Goal: Task Accomplishment & Management: Manage account settings

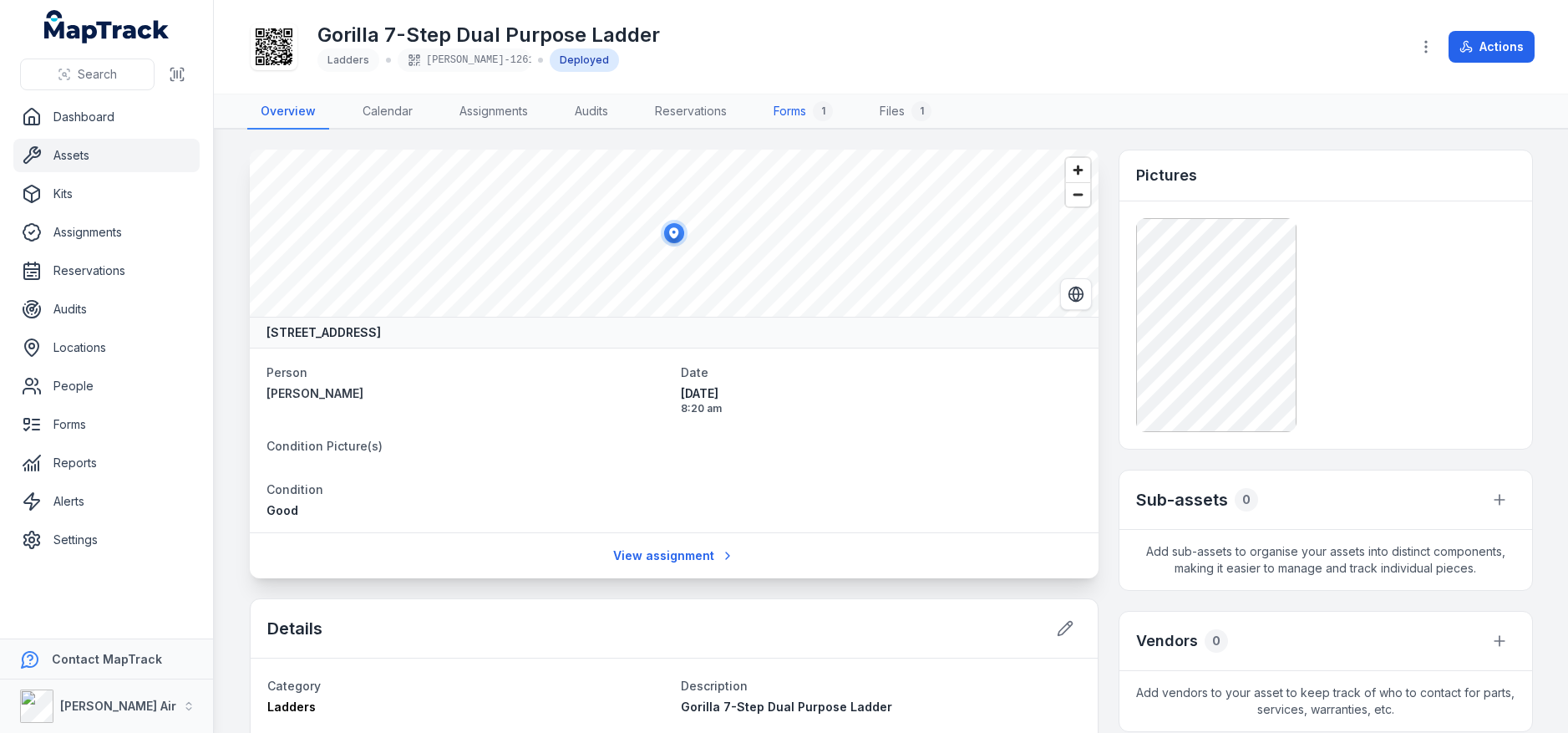
click at [801, 114] on link "Forms 1" at bounding box center [802, 111] width 87 height 35
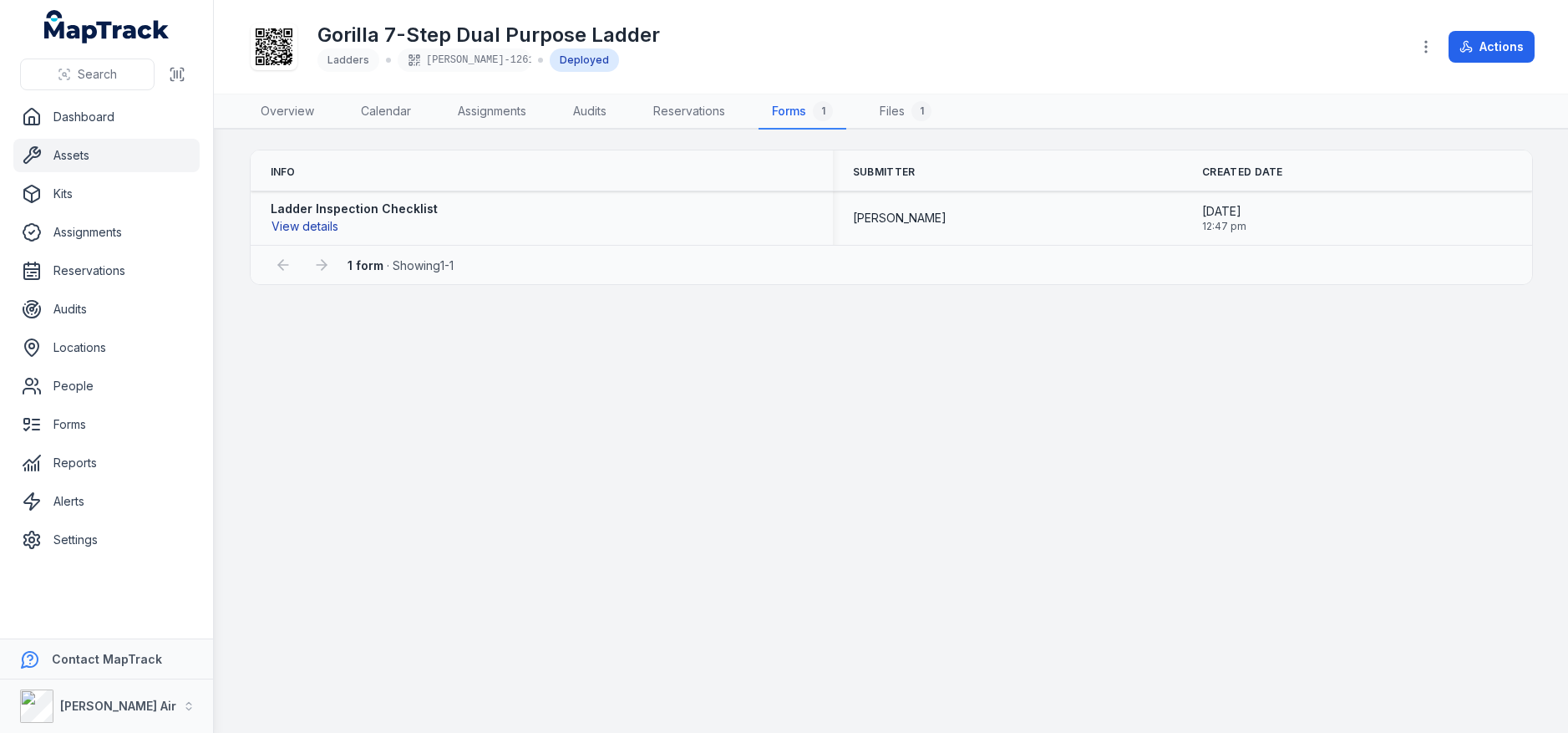
click at [289, 227] on button "View details" at bounding box center [304, 226] width 69 height 18
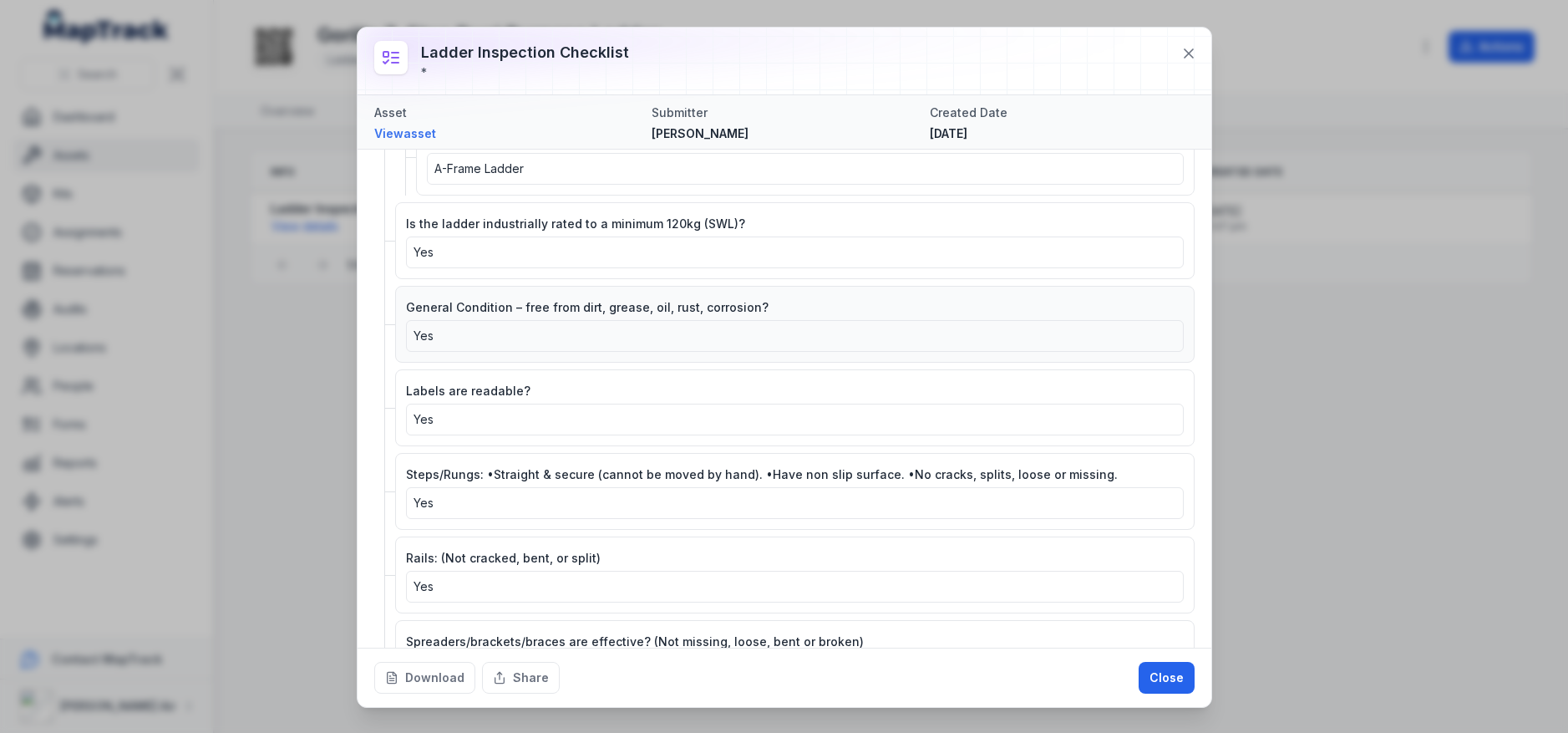
scroll to position [206, 0]
click at [427, 681] on button "Download" at bounding box center [425, 677] width 101 height 32
click at [154, 433] on div "Ladder Inspection Checklist * Asset View asset Submitter [PERSON_NAME] Created …" at bounding box center [784, 366] width 1568 height 733
click at [238, 388] on div "Ladder Inspection Checklist * Asset View asset Submitter [PERSON_NAME] Created …" at bounding box center [784, 366] width 1568 height 733
click at [1203, 47] on div at bounding box center [784, 61] width 853 height 67
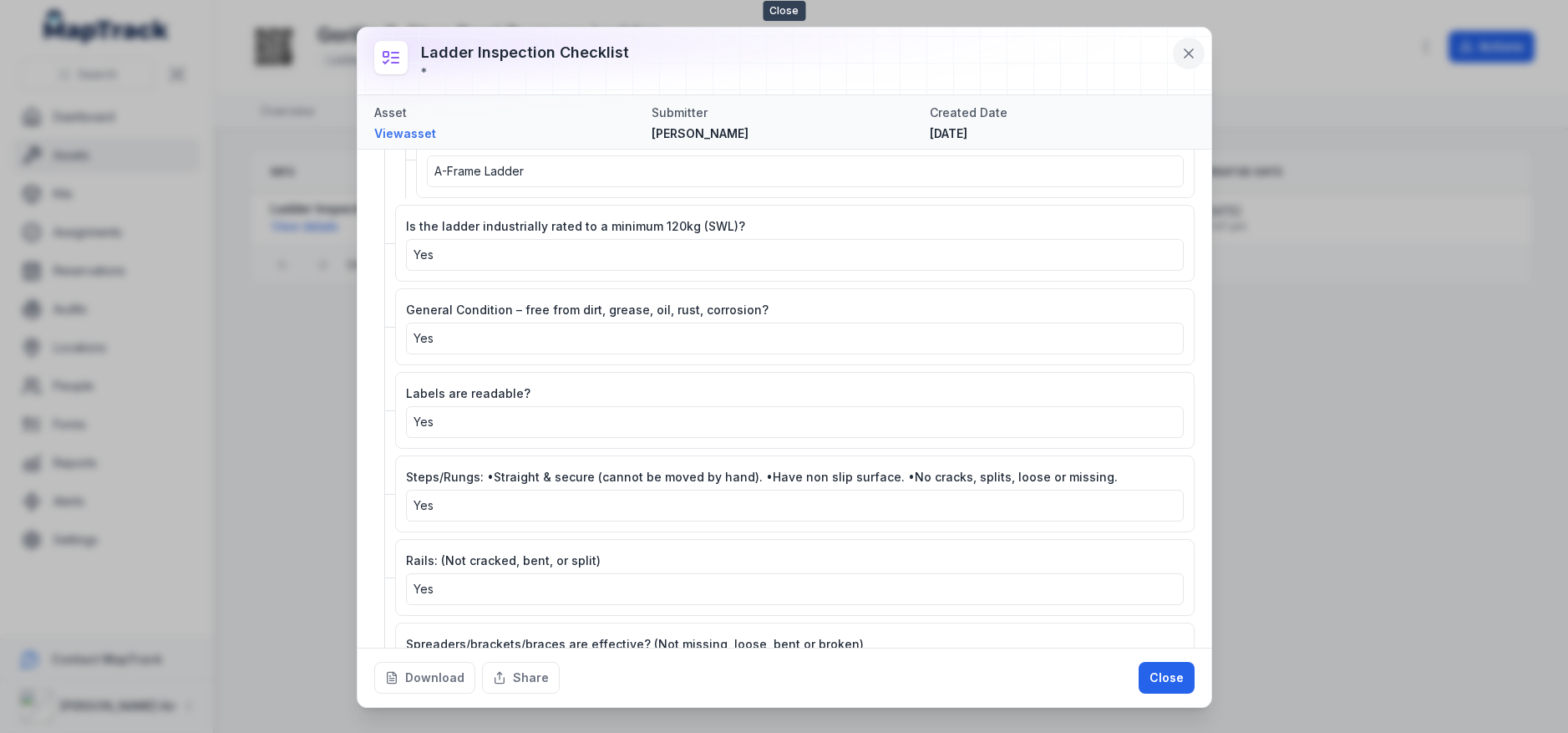
click at [1186, 53] on icon at bounding box center [1188, 53] width 17 height 17
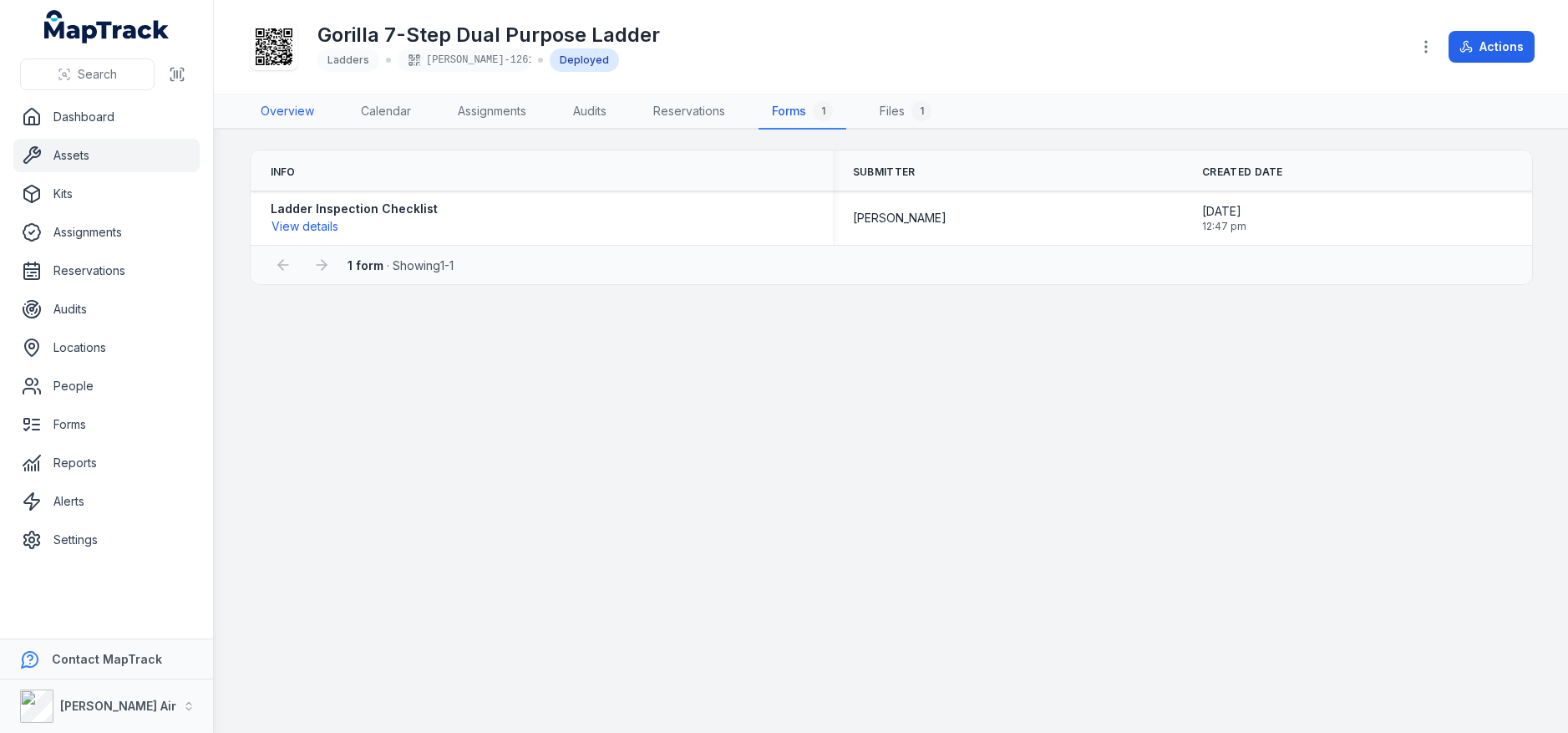
click at [291, 115] on link "Overview" at bounding box center [287, 111] width 81 height 35
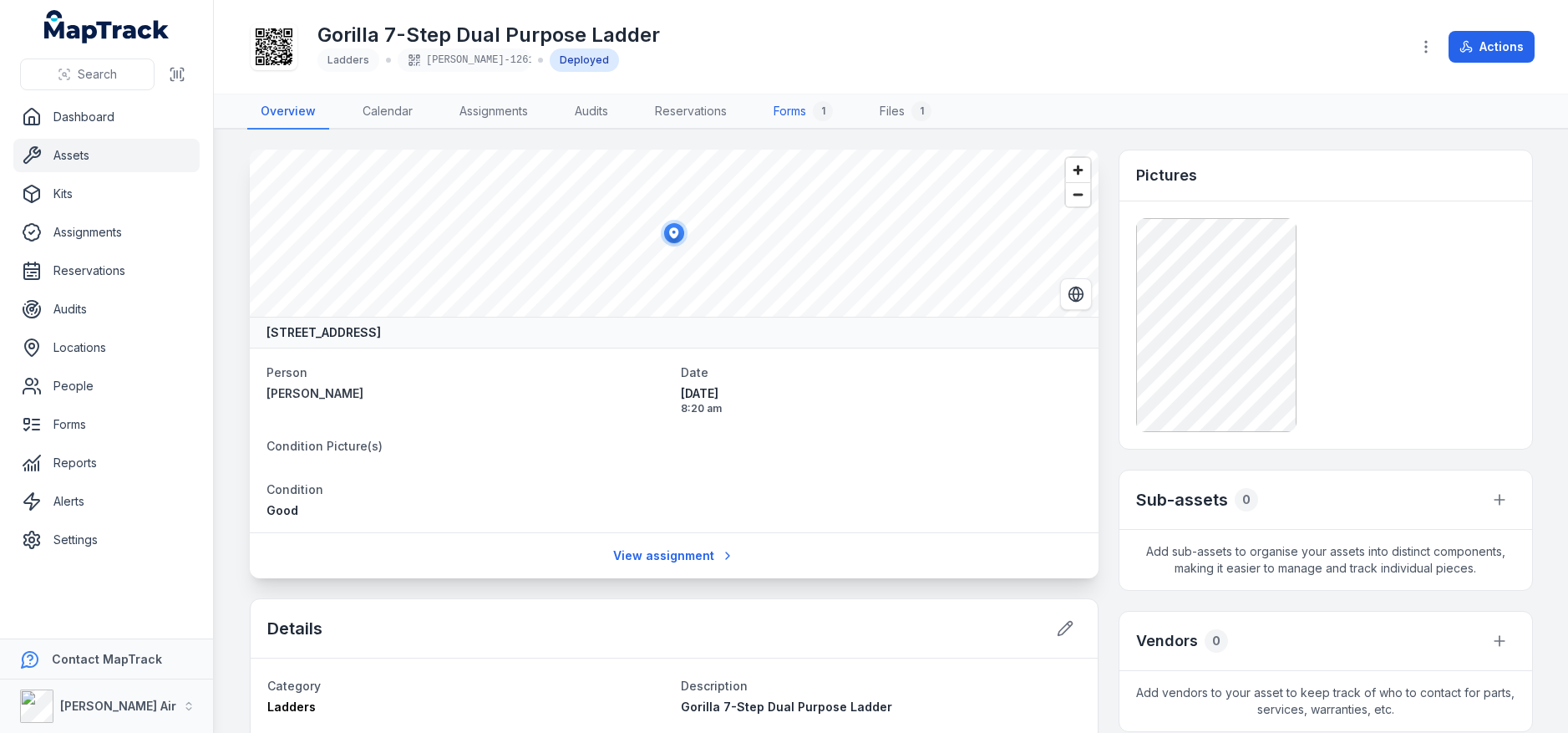
click at [799, 112] on link "Forms 1" at bounding box center [802, 111] width 87 height 35
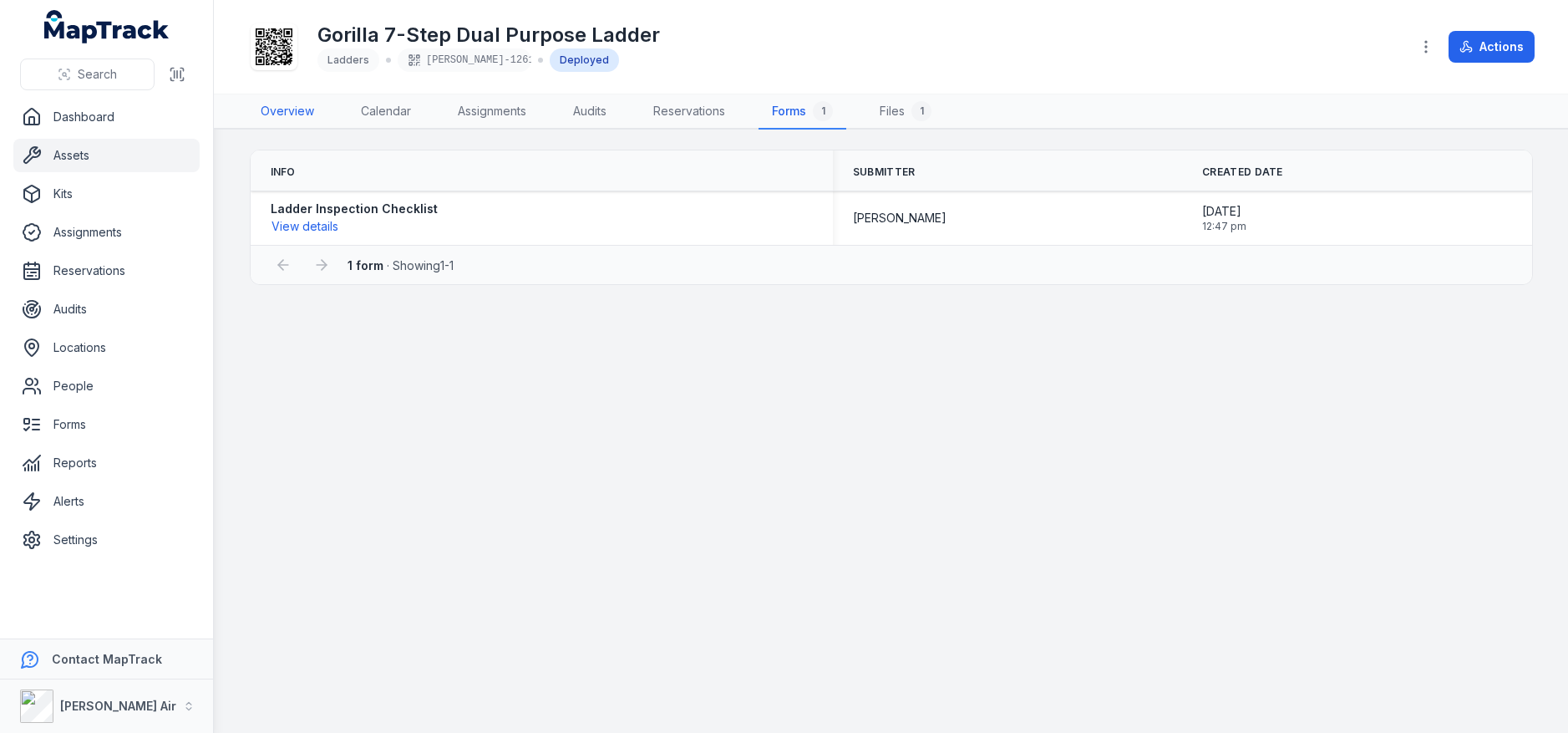
click at [273, 121] on link "Overview" at bounding box center [287, 111] width 81 height 35
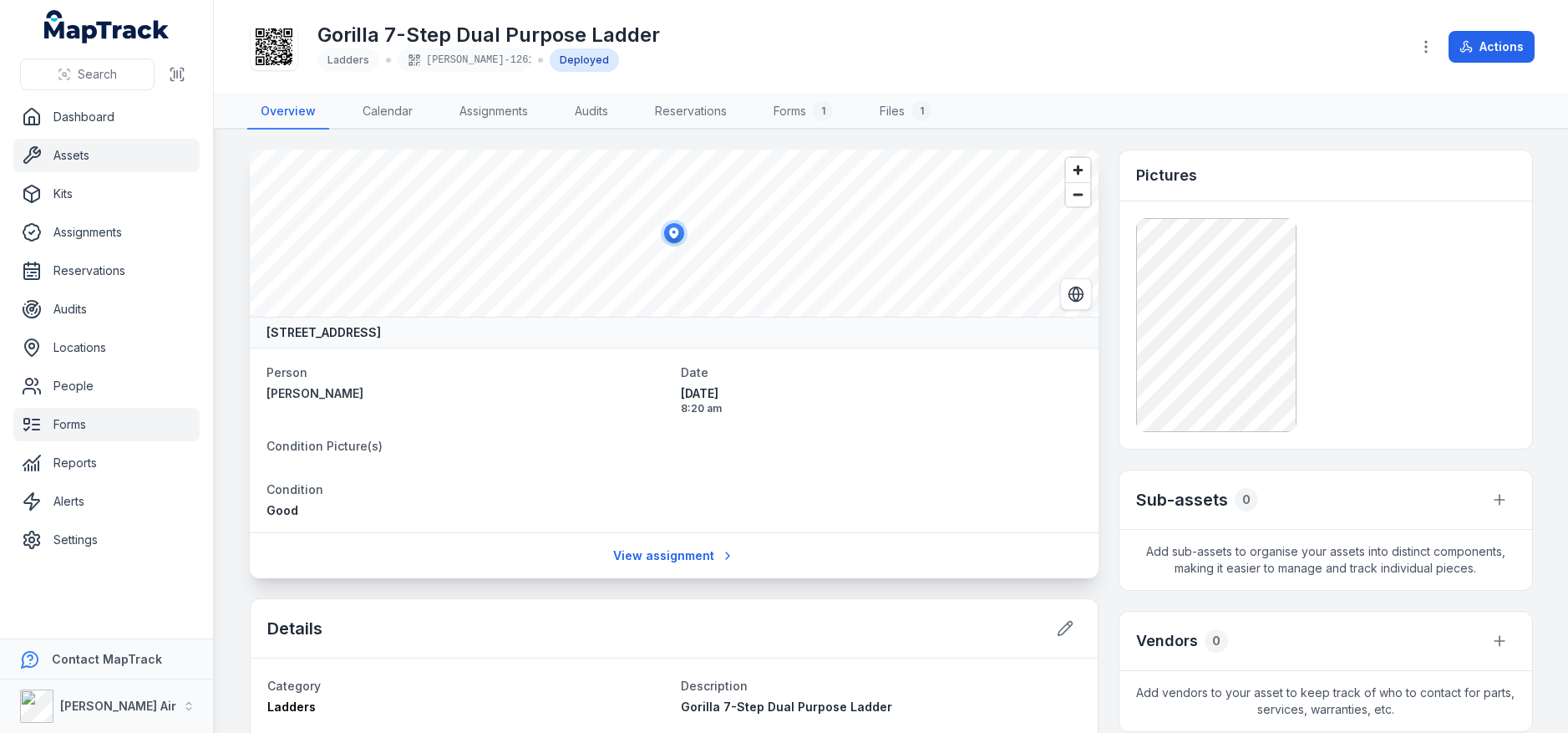
click at [96, 431] on link "Forms" at bounding box center [105, 425] width 186 height 34
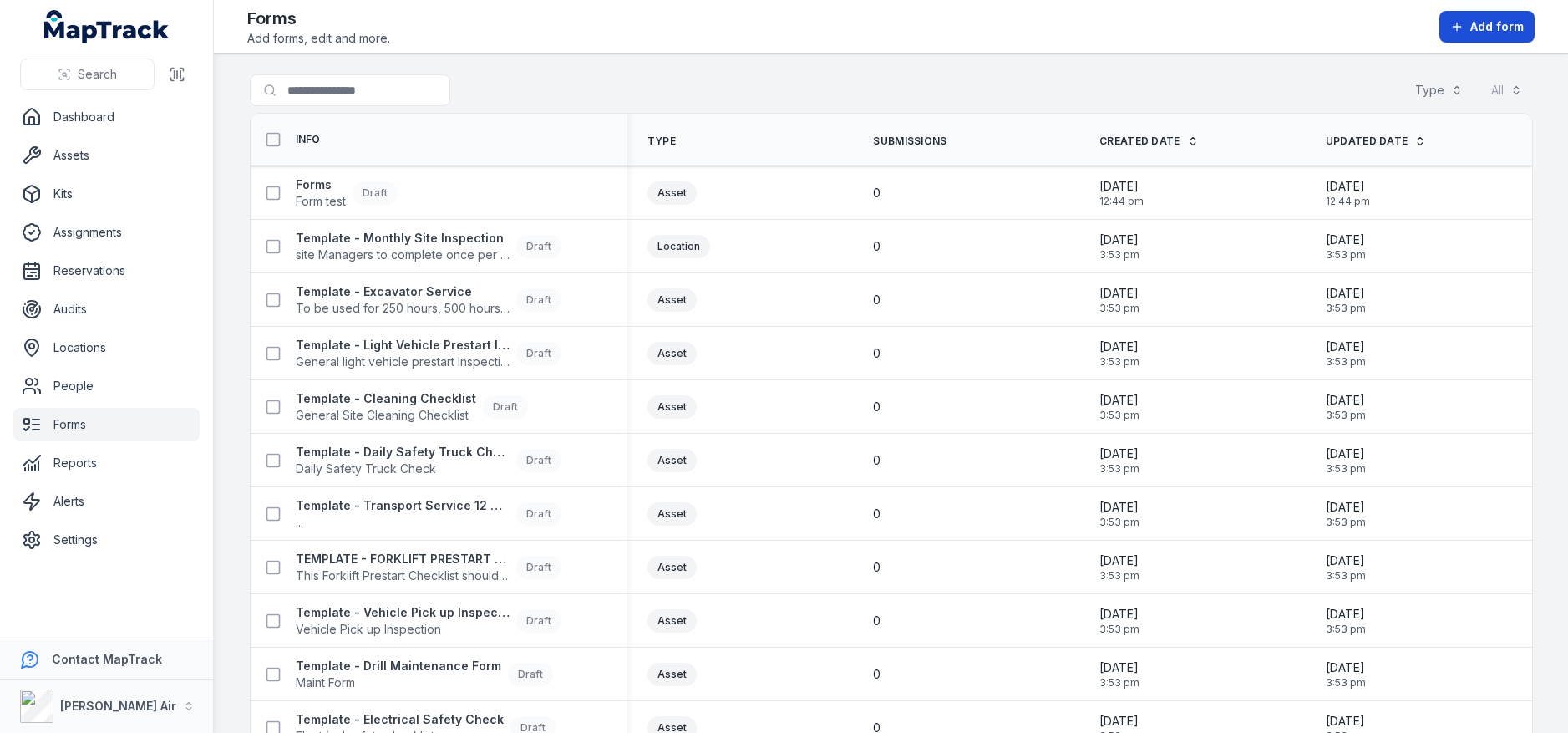
click at [1489, 21] on span "Add form" at bounding box center [1496, 26] width 54 height 17
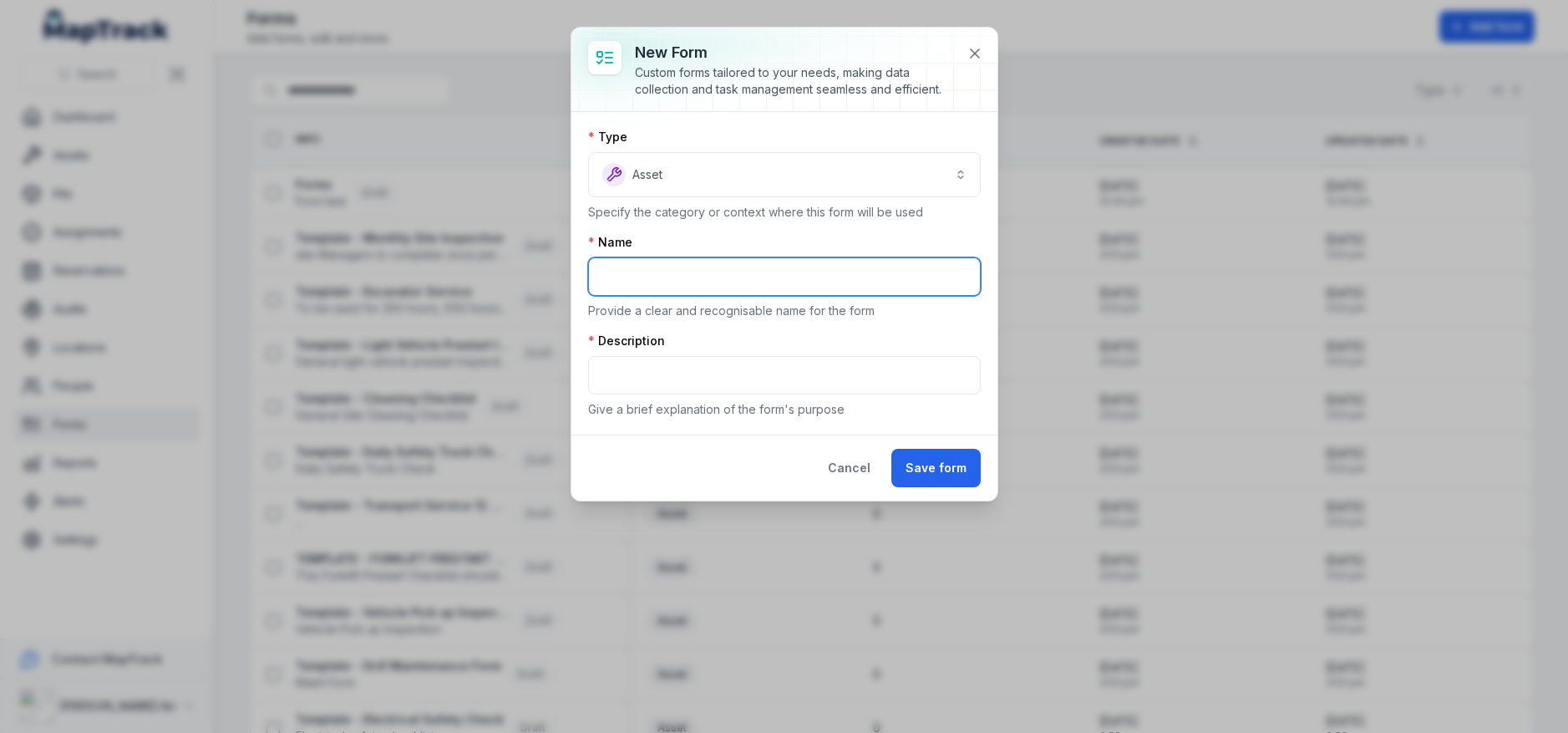
click at [692, 265] on input "text" at bounding box center [784, 276] width 393 height 39
type input "*********"
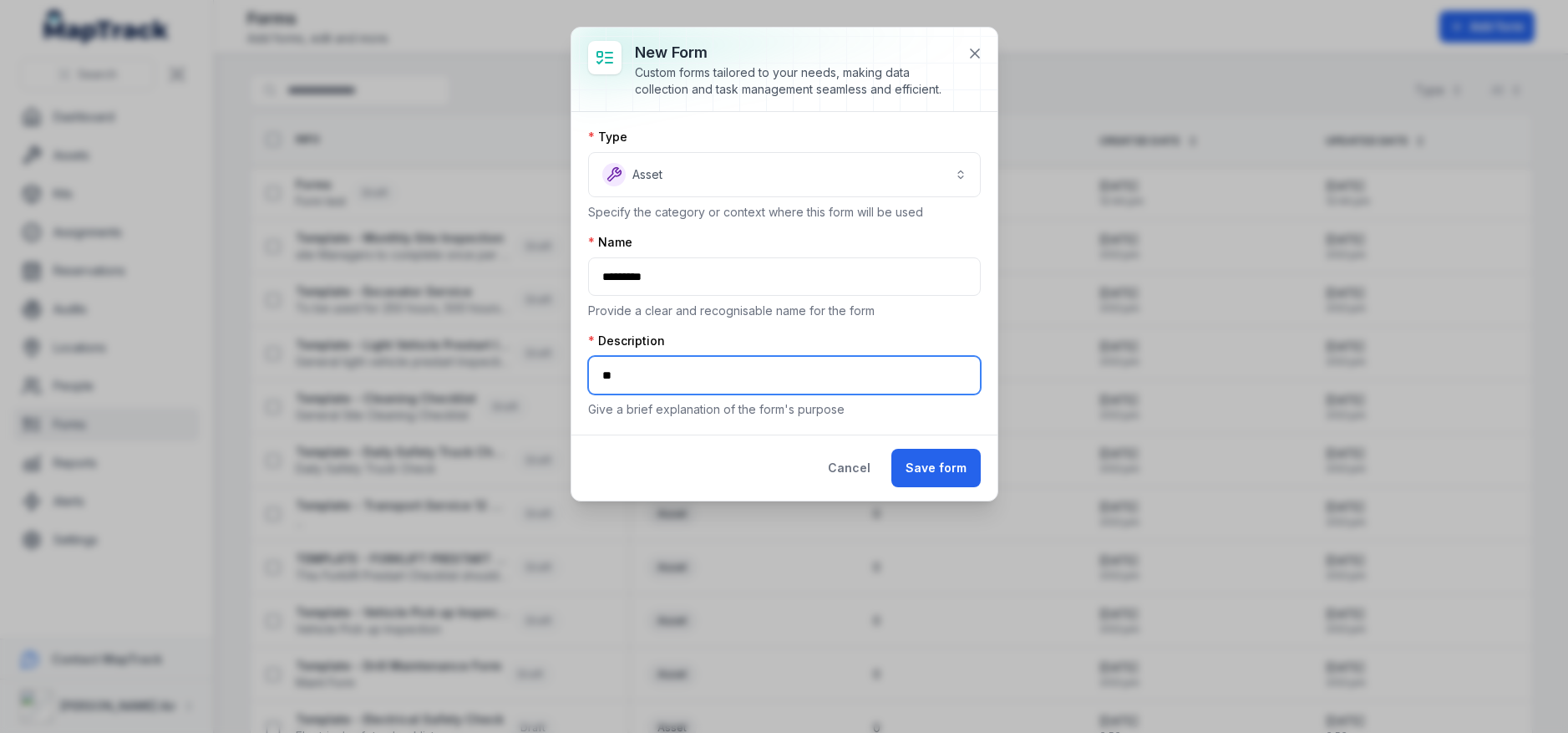
type input "*"
type input "*******"
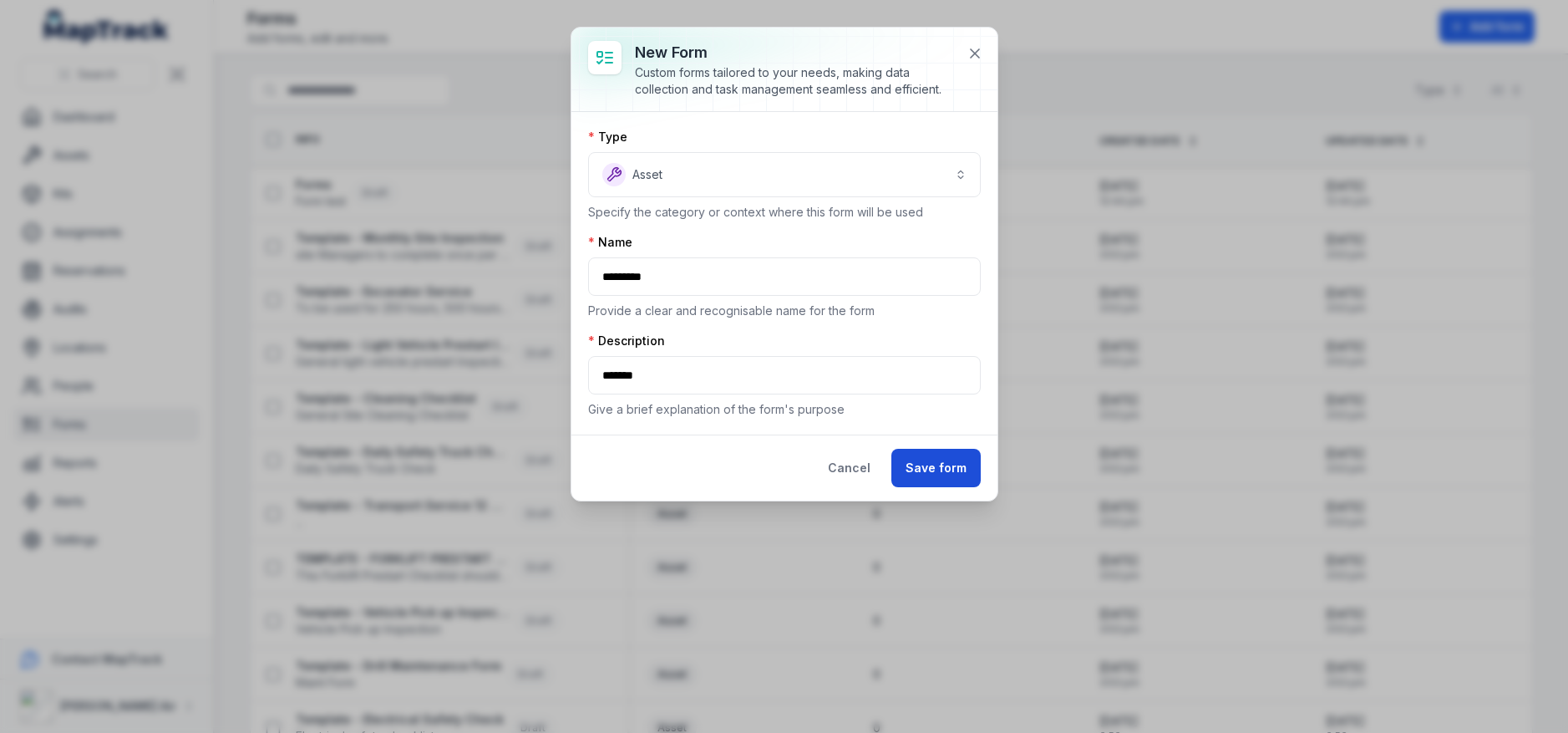
click at [957, 483] on button "Save form" at bounding box center [936, 467] width 89 height 39
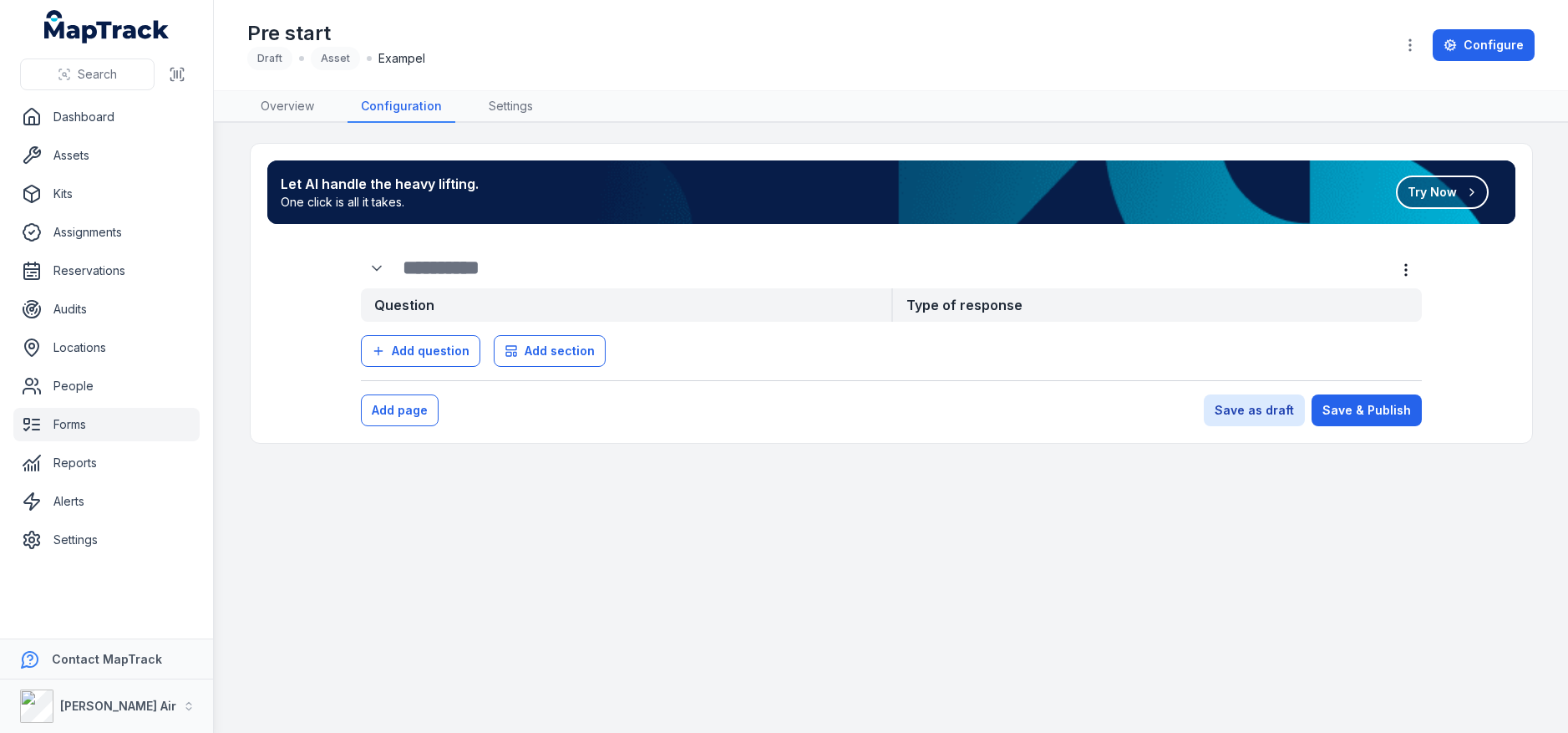
click at [1437, 202] on button "Try Now" at bounding box center [1442, 192] width 92 height 34
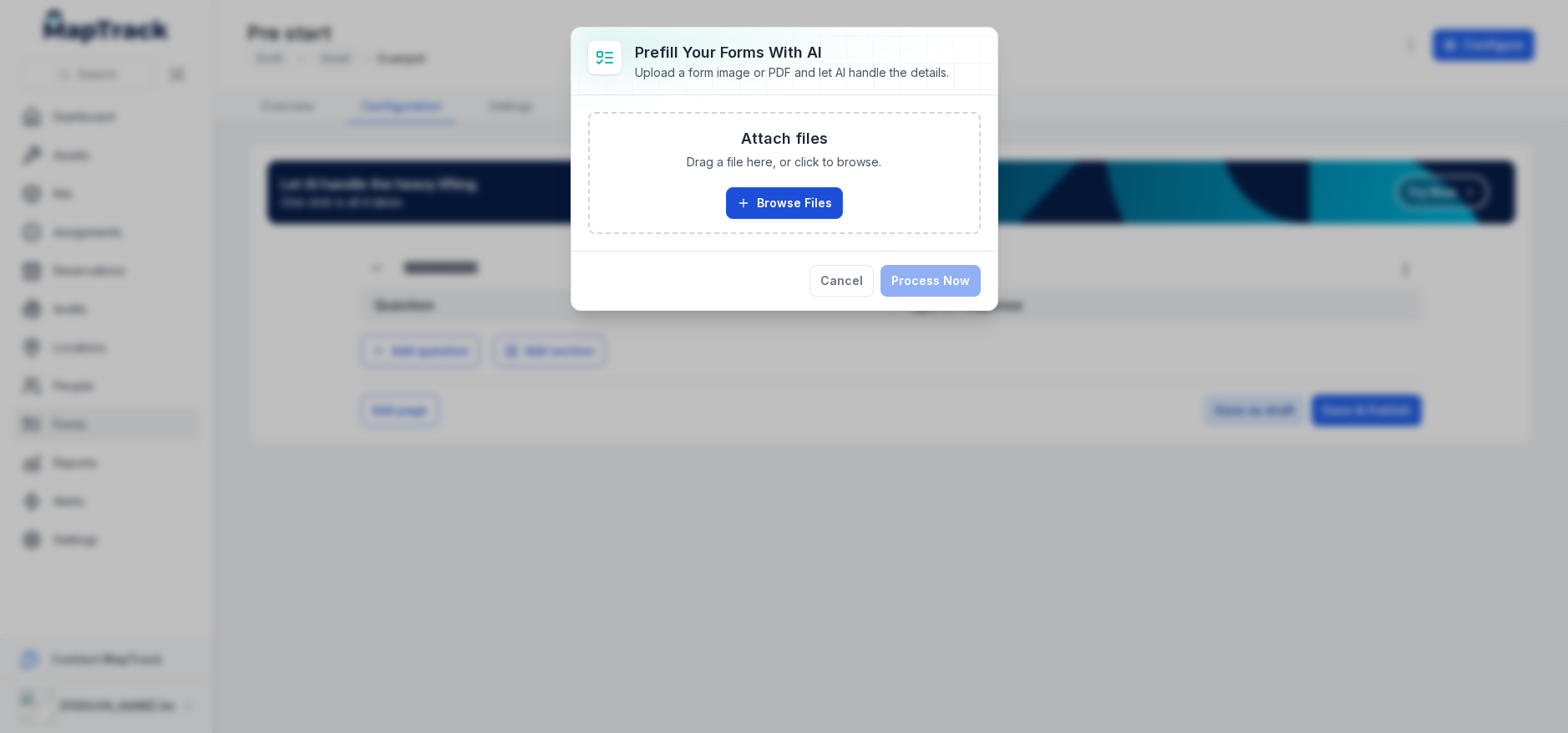
click at [775, 202] on button "Browse Files" at bounding box center [784, 203] width 117 height 32
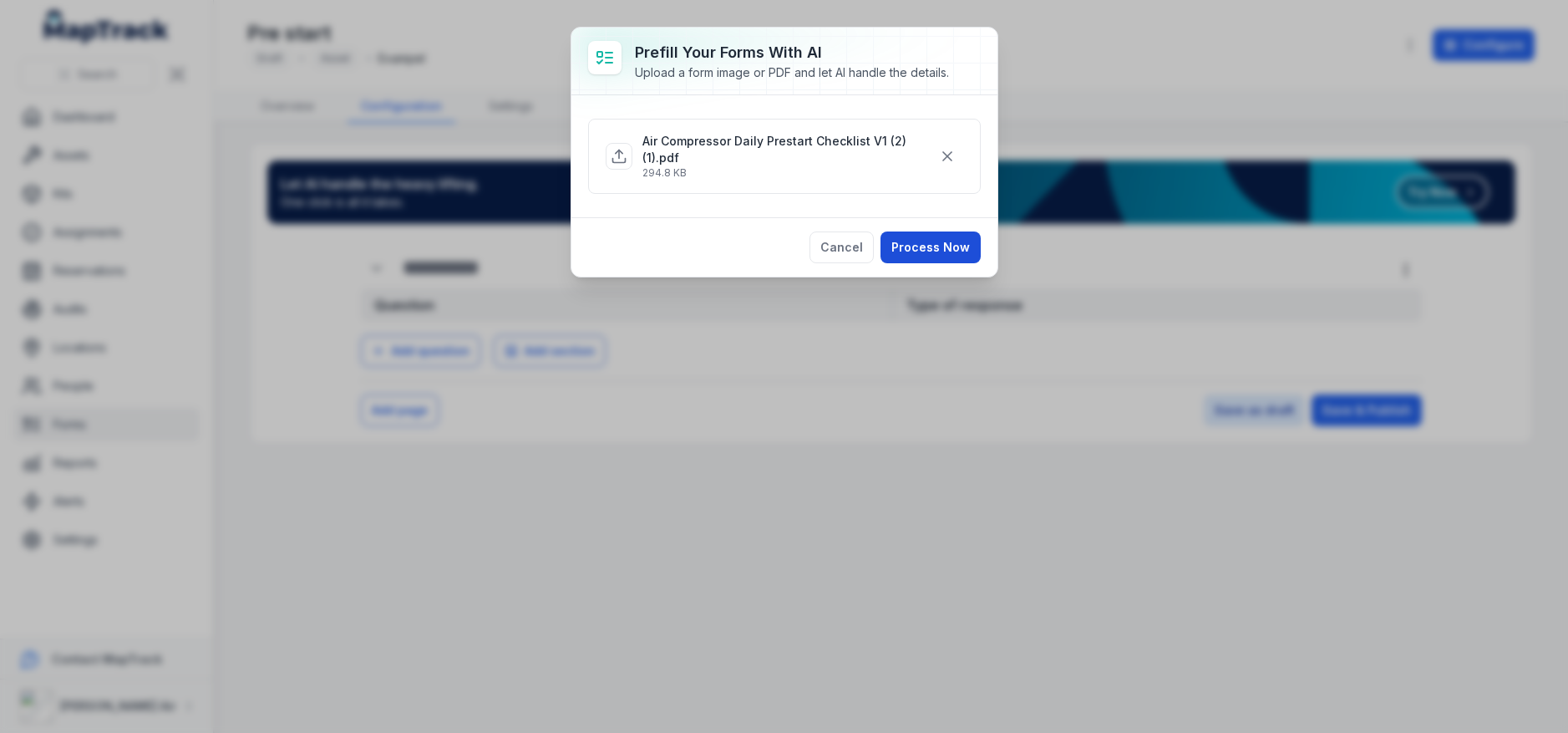
click at [947, 250] on button "Process Now" at bounding box center [930, 248] width 100 height 32
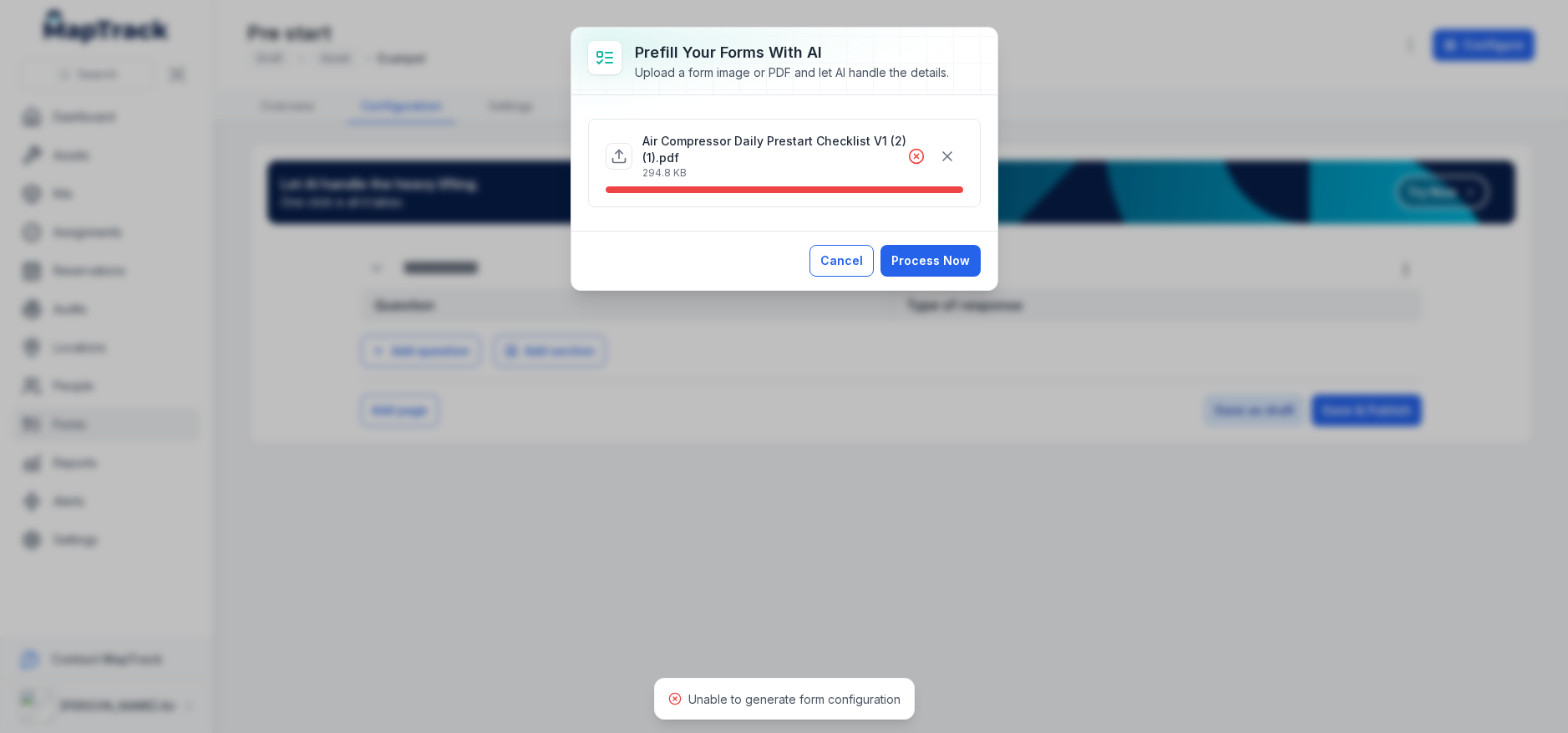
click at [832, 257] on button "Cancel" at bounding box center [841, 261] width 65 height 32
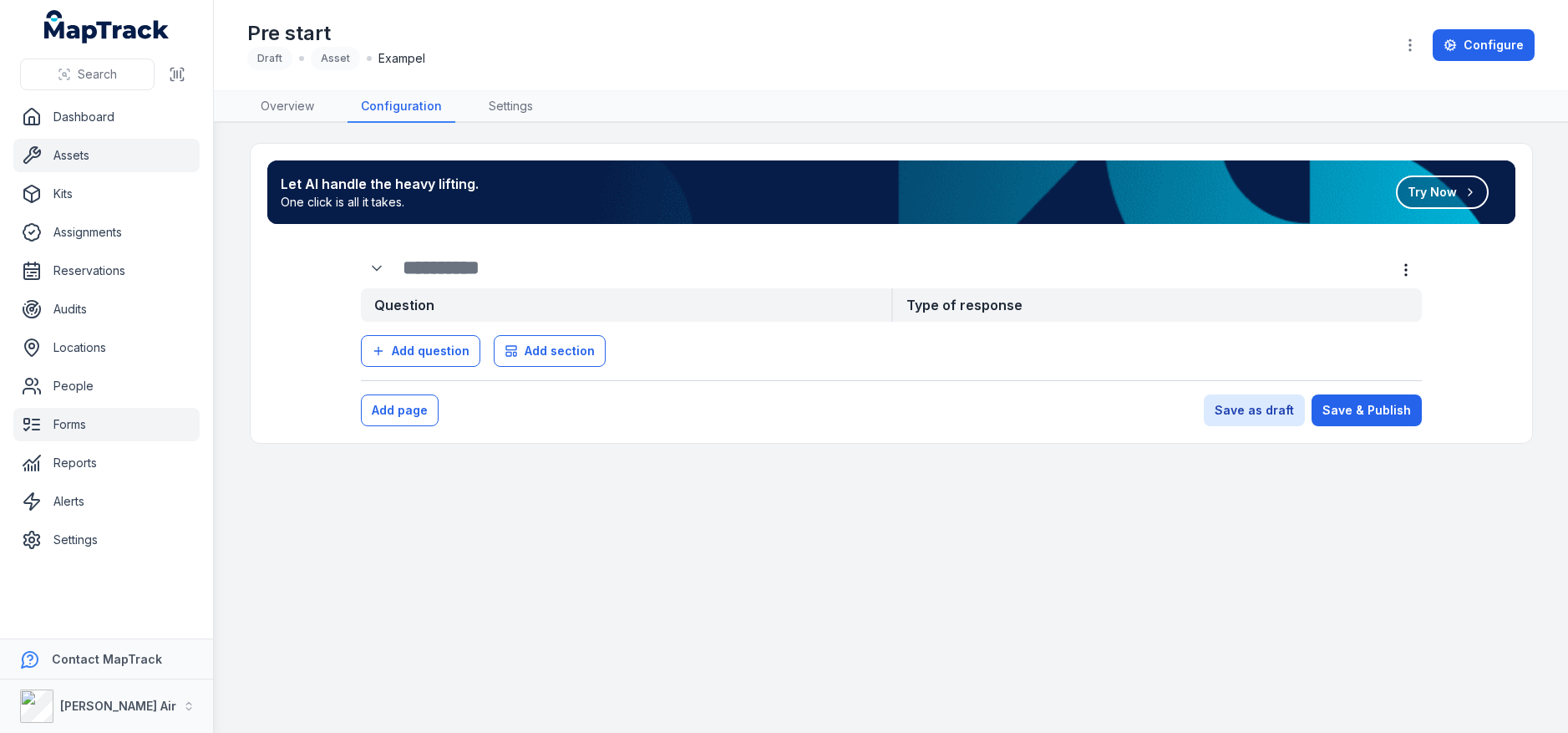
click at [106, 164] on link "Assets" at bounding box center [105, 155] width 186 height 34
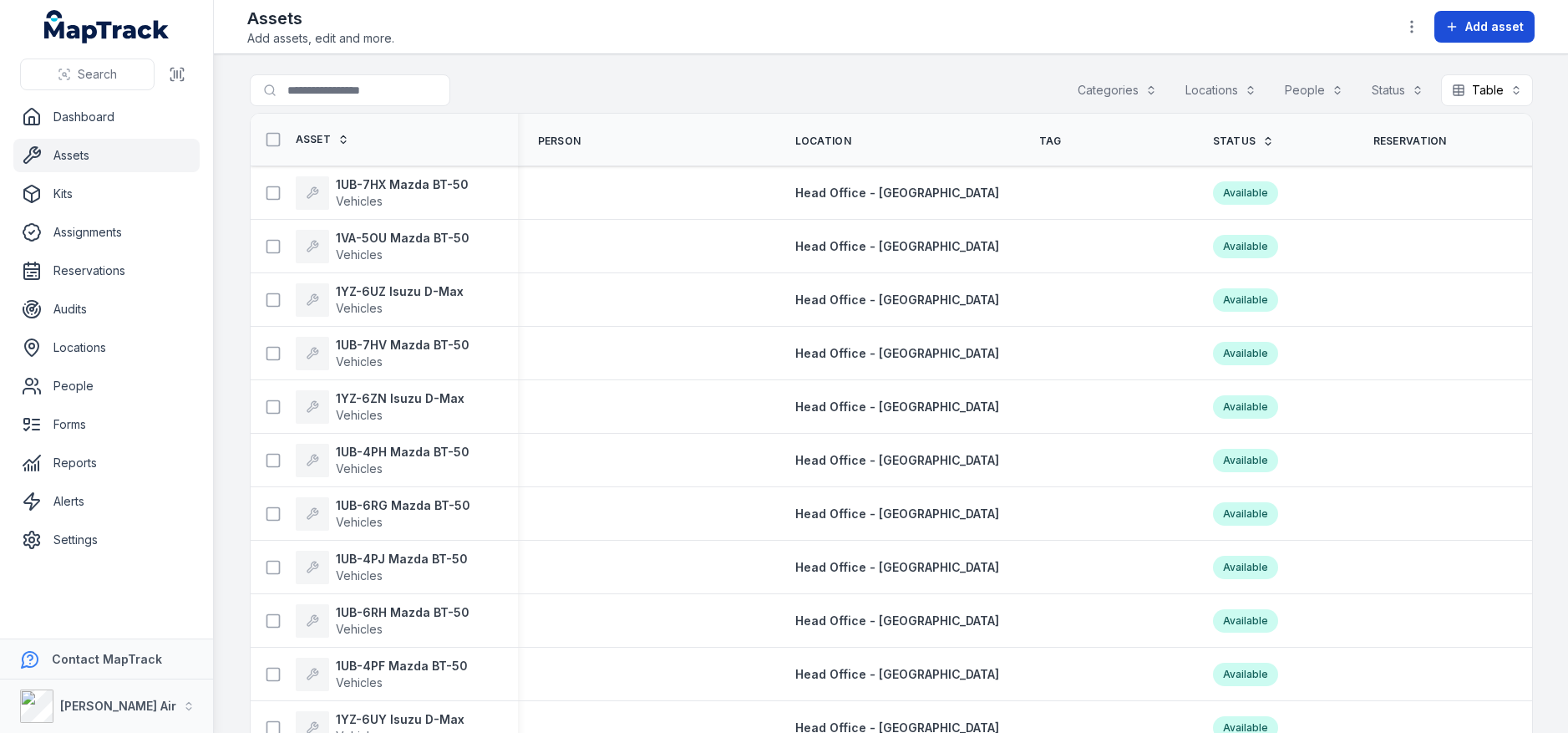
click at [1505, 37] on button "Add asset" at bounding box center [1483, 27] width 100 height 32
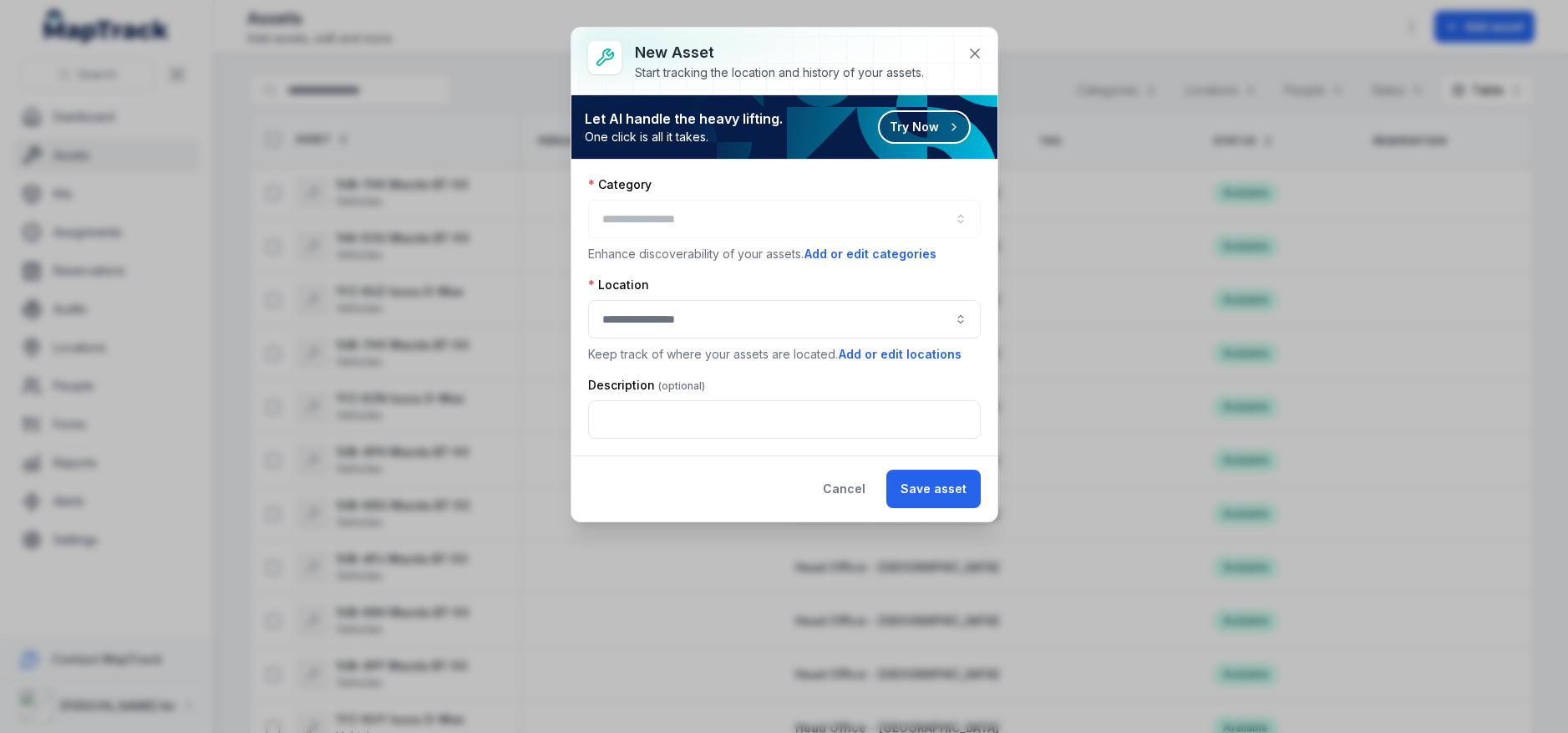
click at [942, 129] on button "Try Now" at bounding box center [924, 127] width 92 height 34
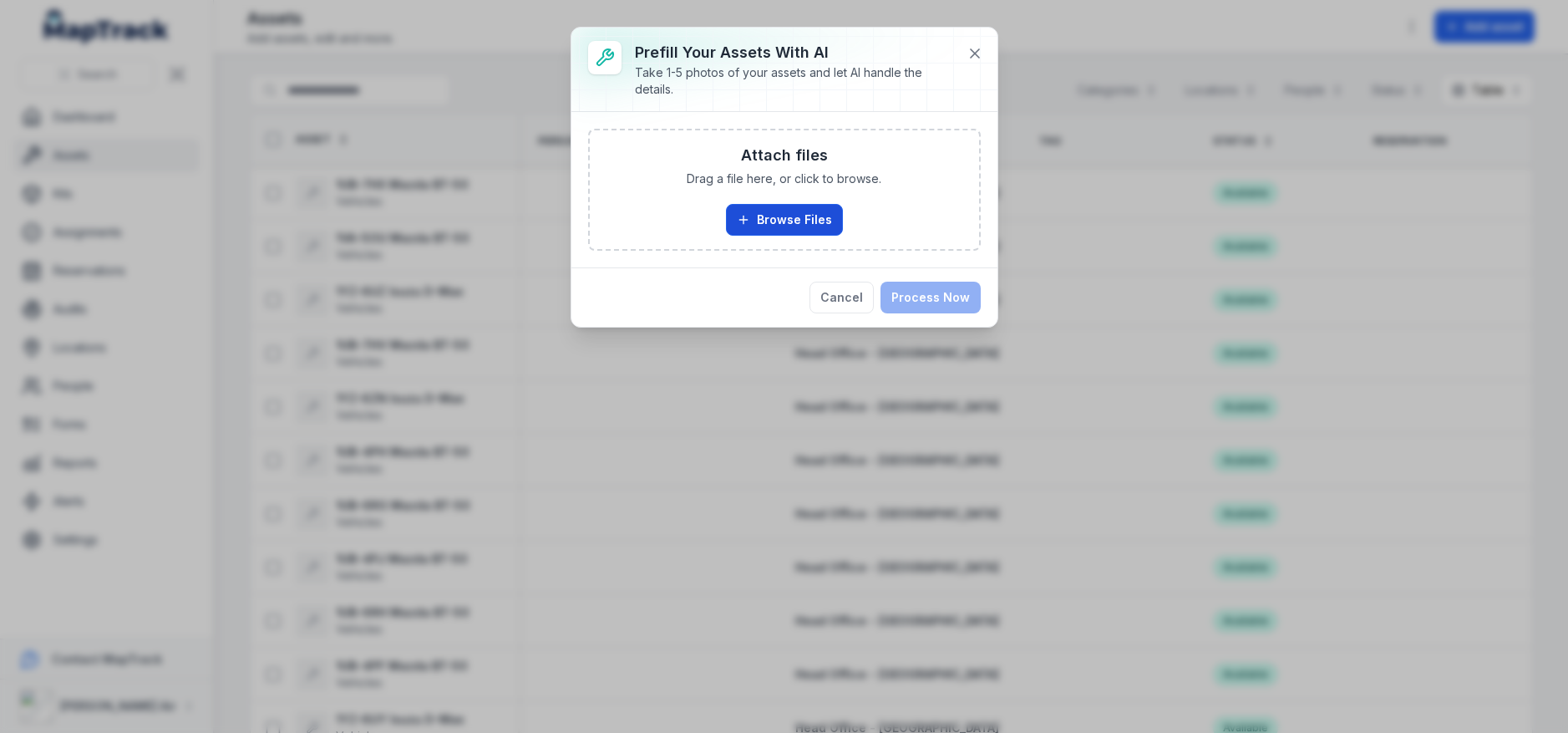
click at [750, 218] on icon "button" at bounding box center [743, 219] width 13 height 13
click at [968, 66] on button at bounding box center [974, 54] width 32 height 32
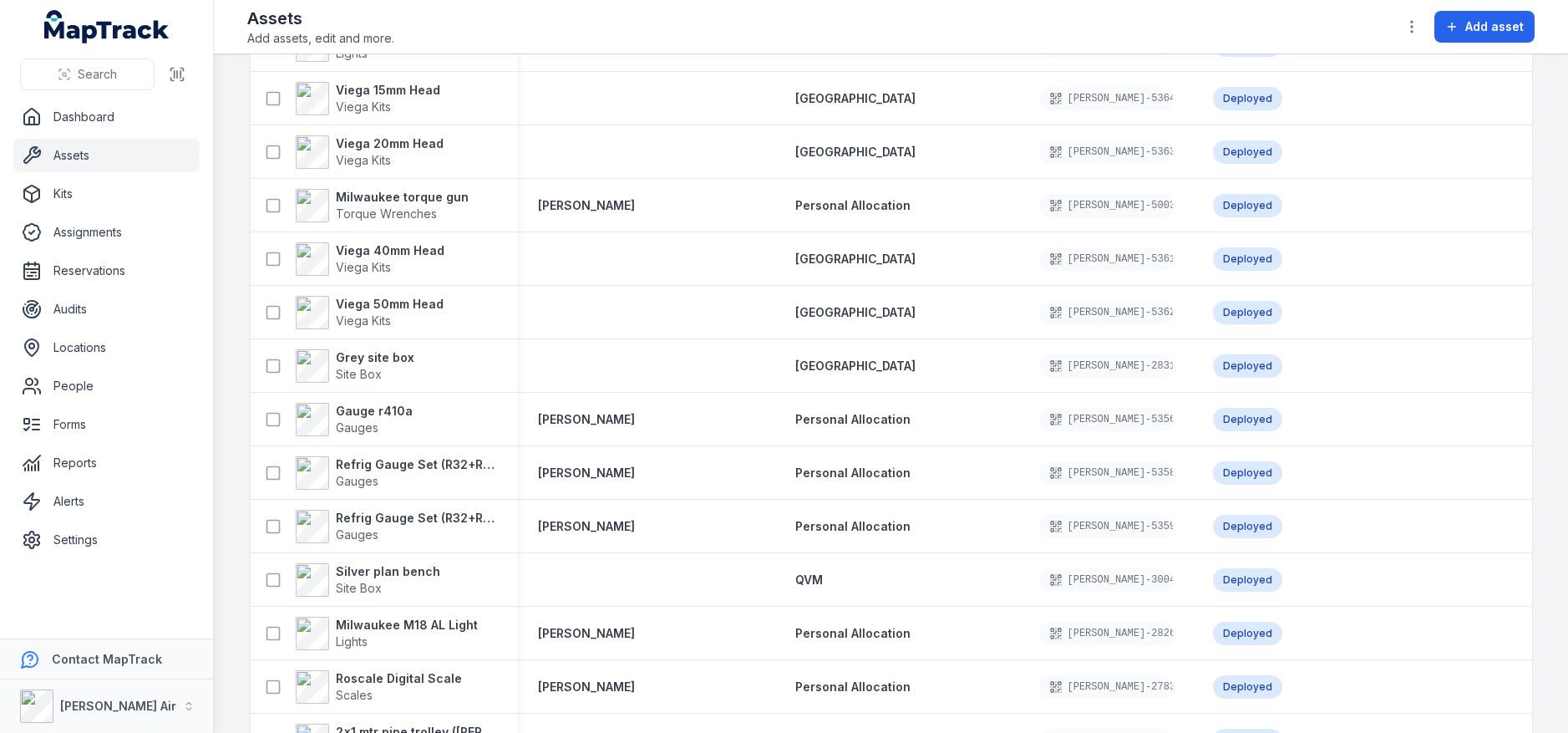
scroll to position [2846, 0]
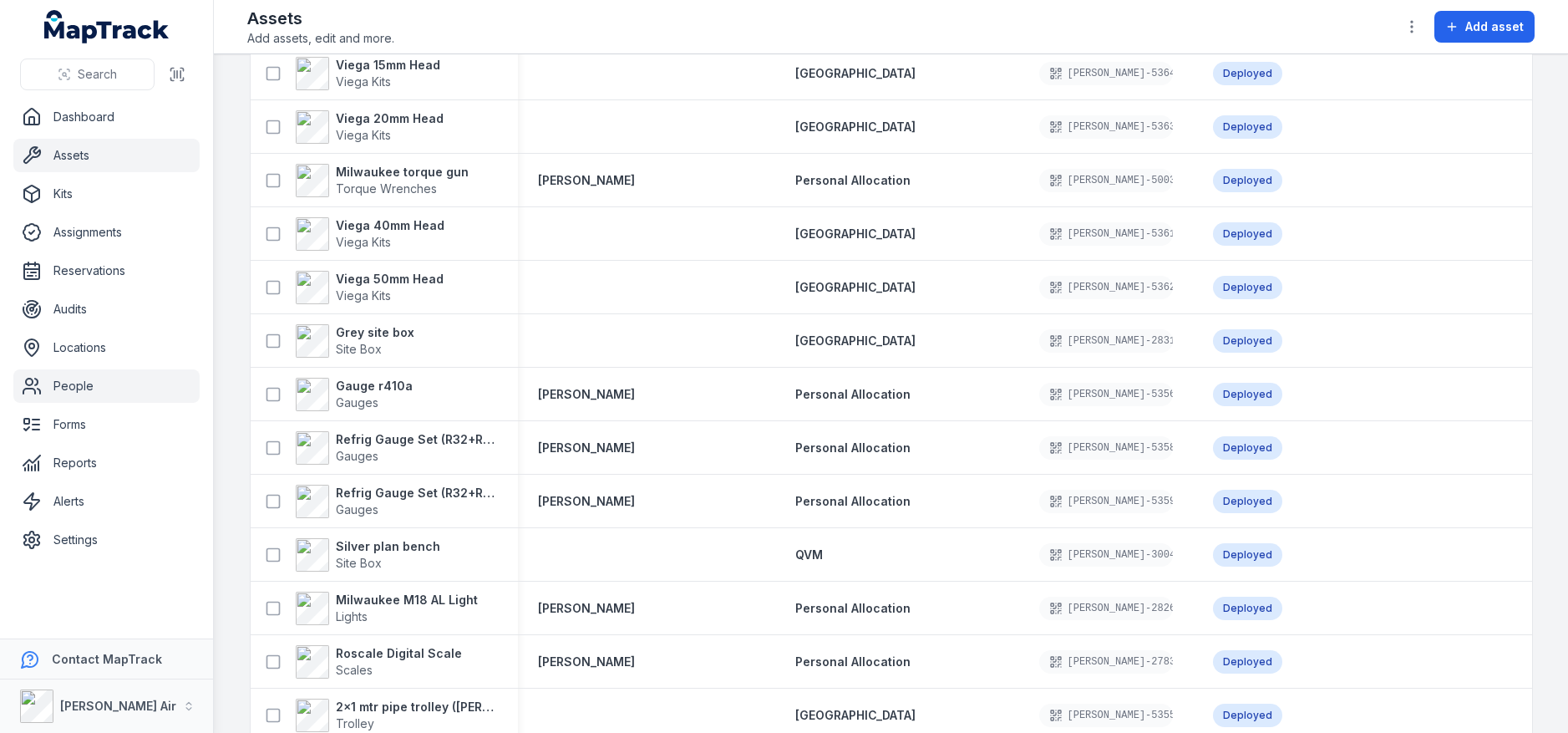
click at [97, 382] on link "People" at bounding box center [105, 386] width 186 height 34
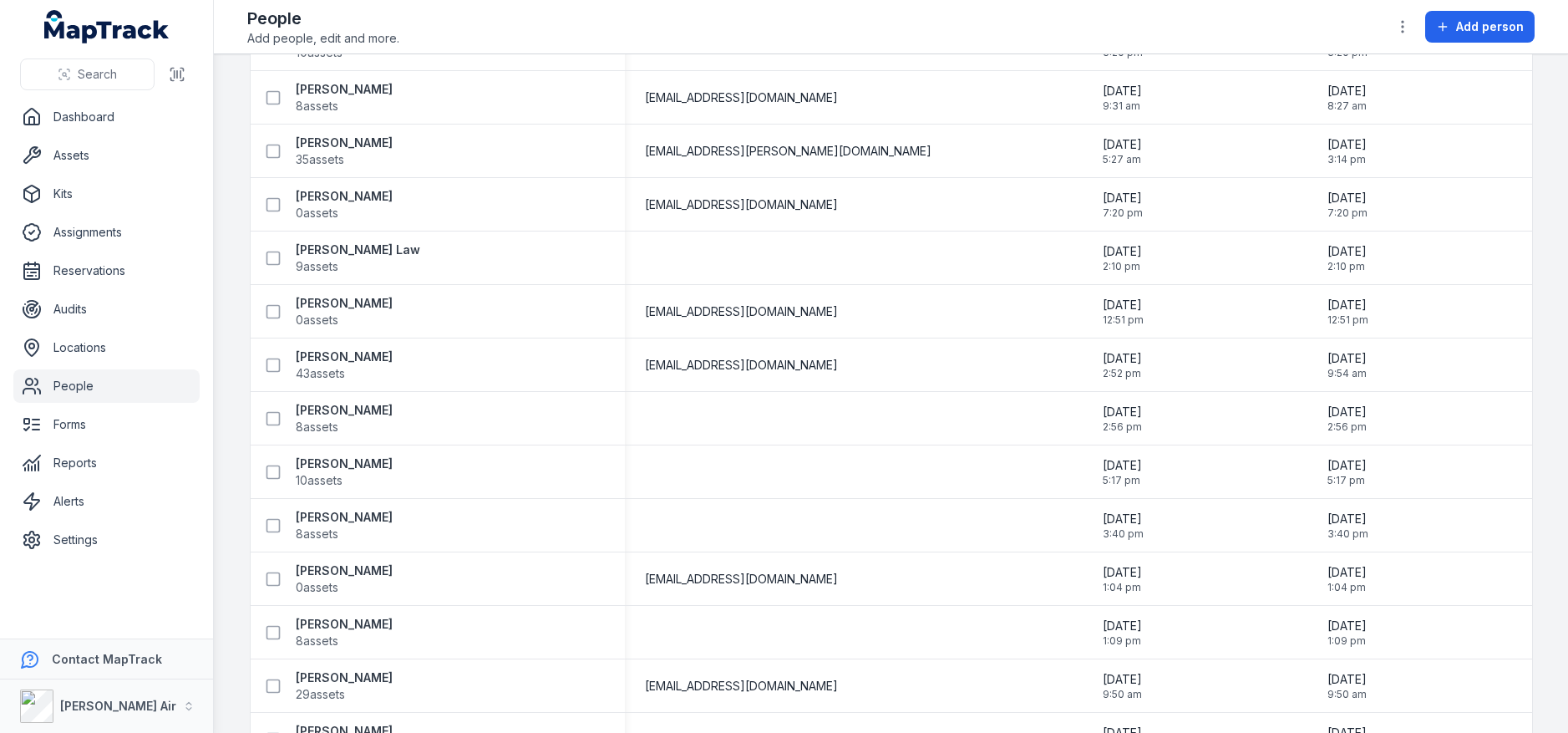
scroll to position [1114, 0]
click at [94, 307] on link "Audits" at bounding box center [105, 309] width 186 height 34
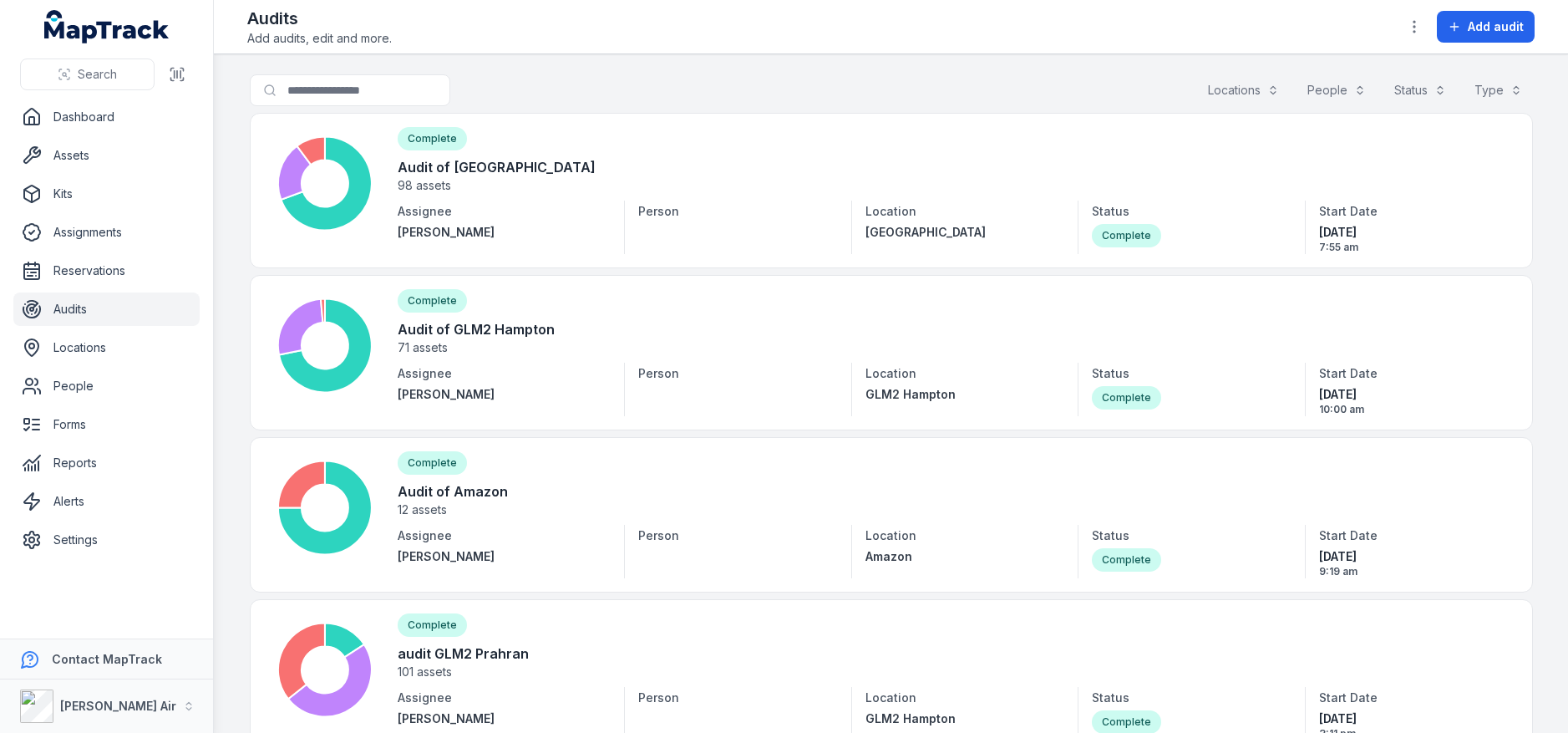
click at [577, 13] on div "Audits Add audits, edit and more. Add audit" at bounding box center [891, 27] width 1287 height 40
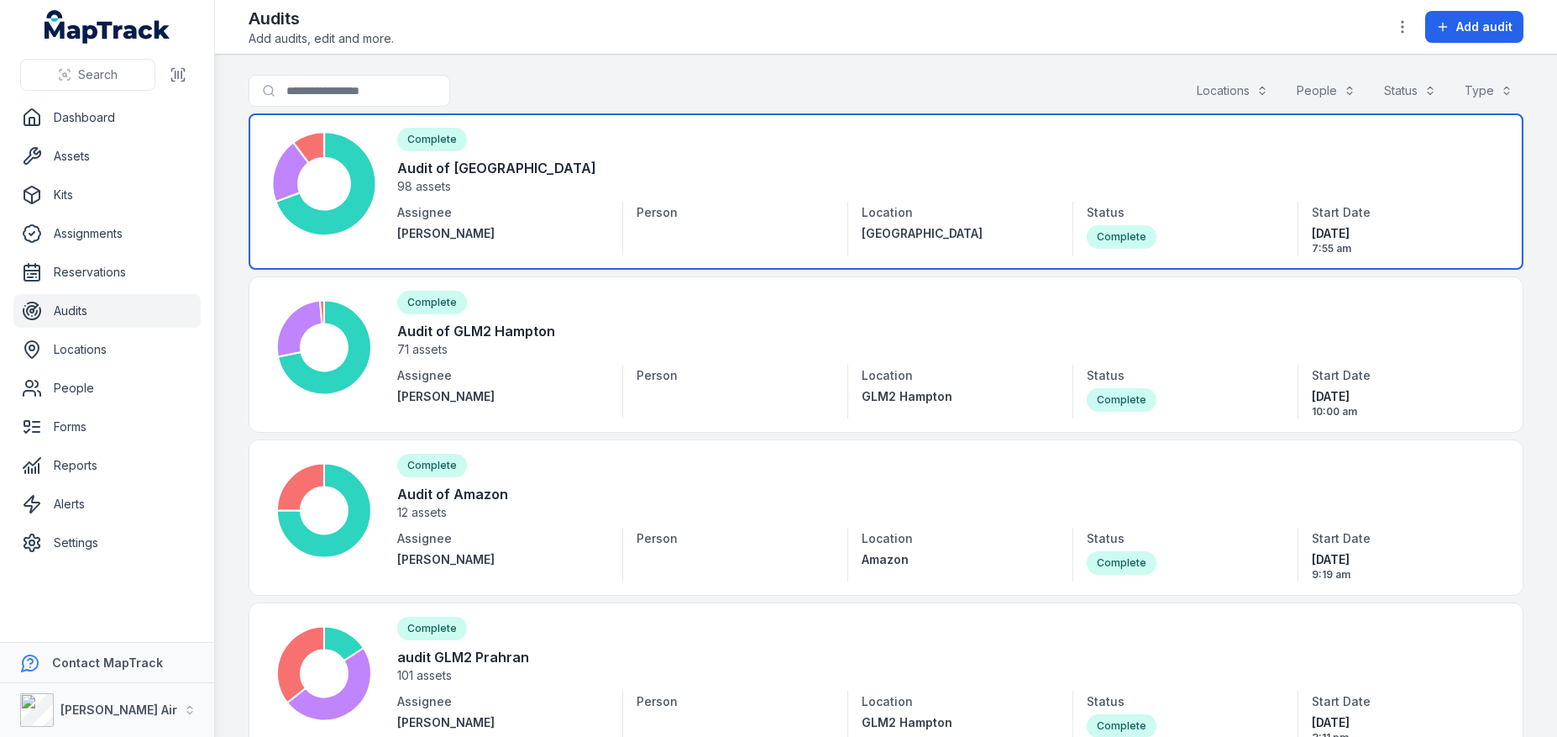
click at [584, 133] on link at bounding box center [886, 191] width 1275 height 156
click at [496, 160] on link at bounding box center [886, 191] width 1275 height 156
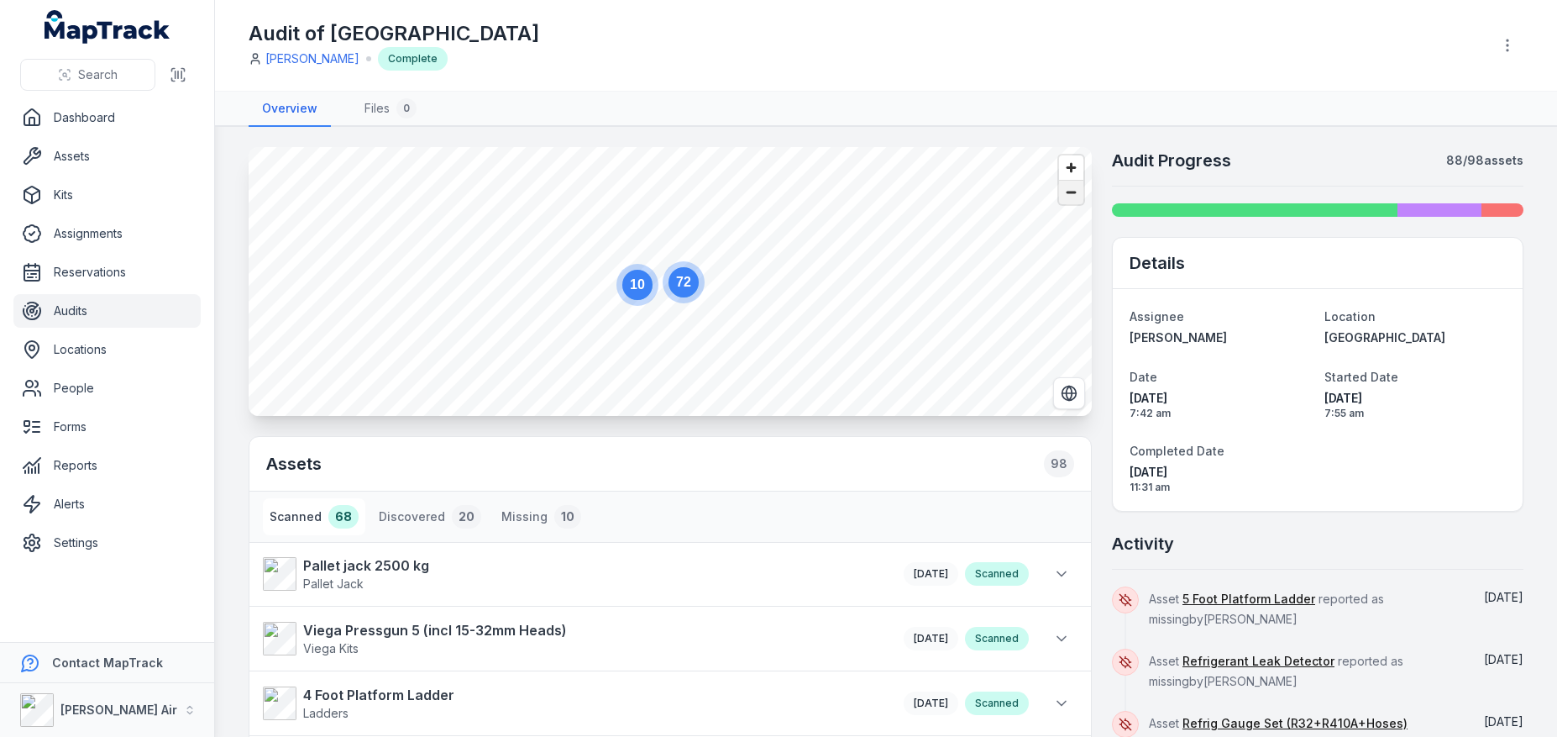
click at [1068, 190] on span "Zoom out" at bounding box center [1071, 193] width 24 height 24
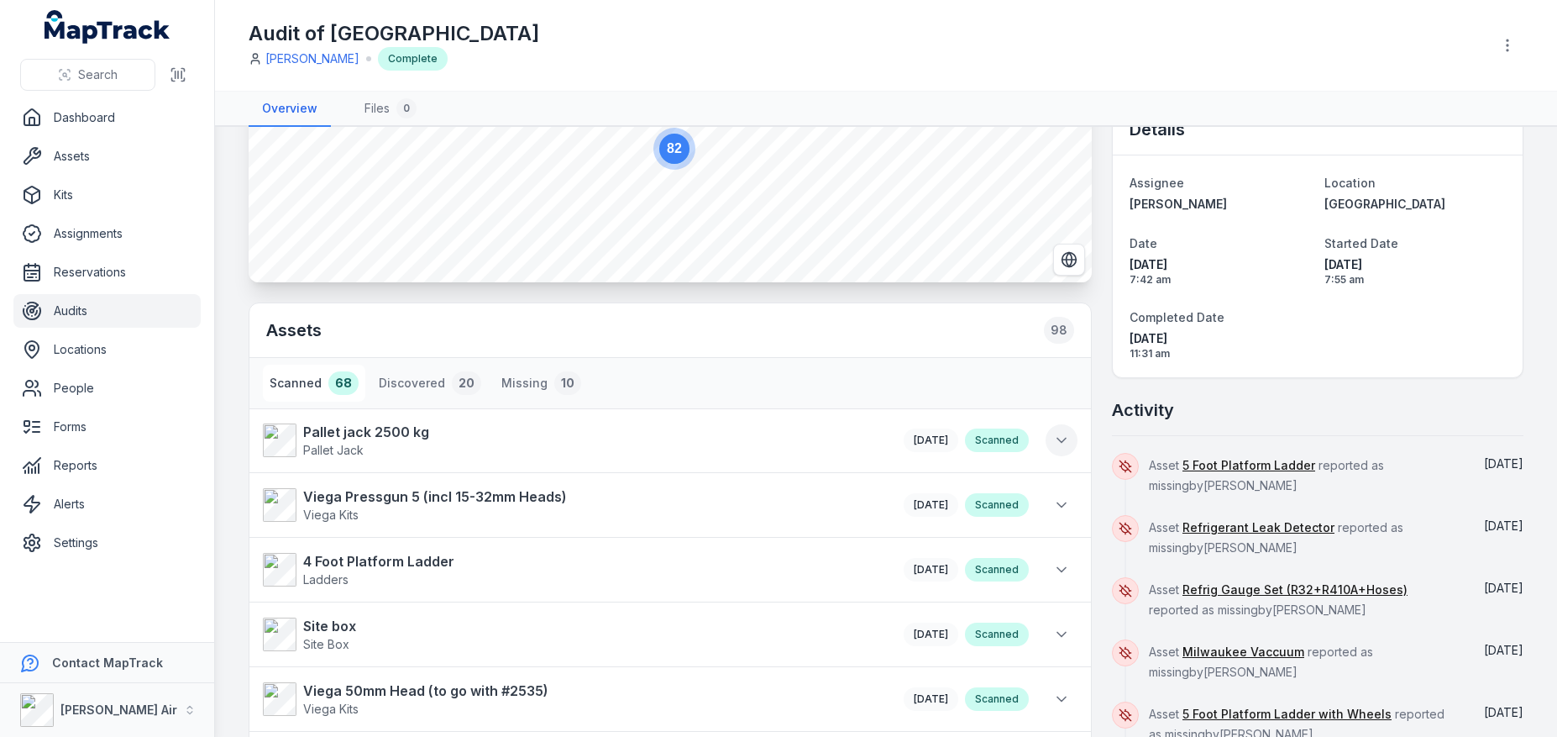
click at [1060, 437] on icon at bounding box center [1061, 440] width 17 height 17
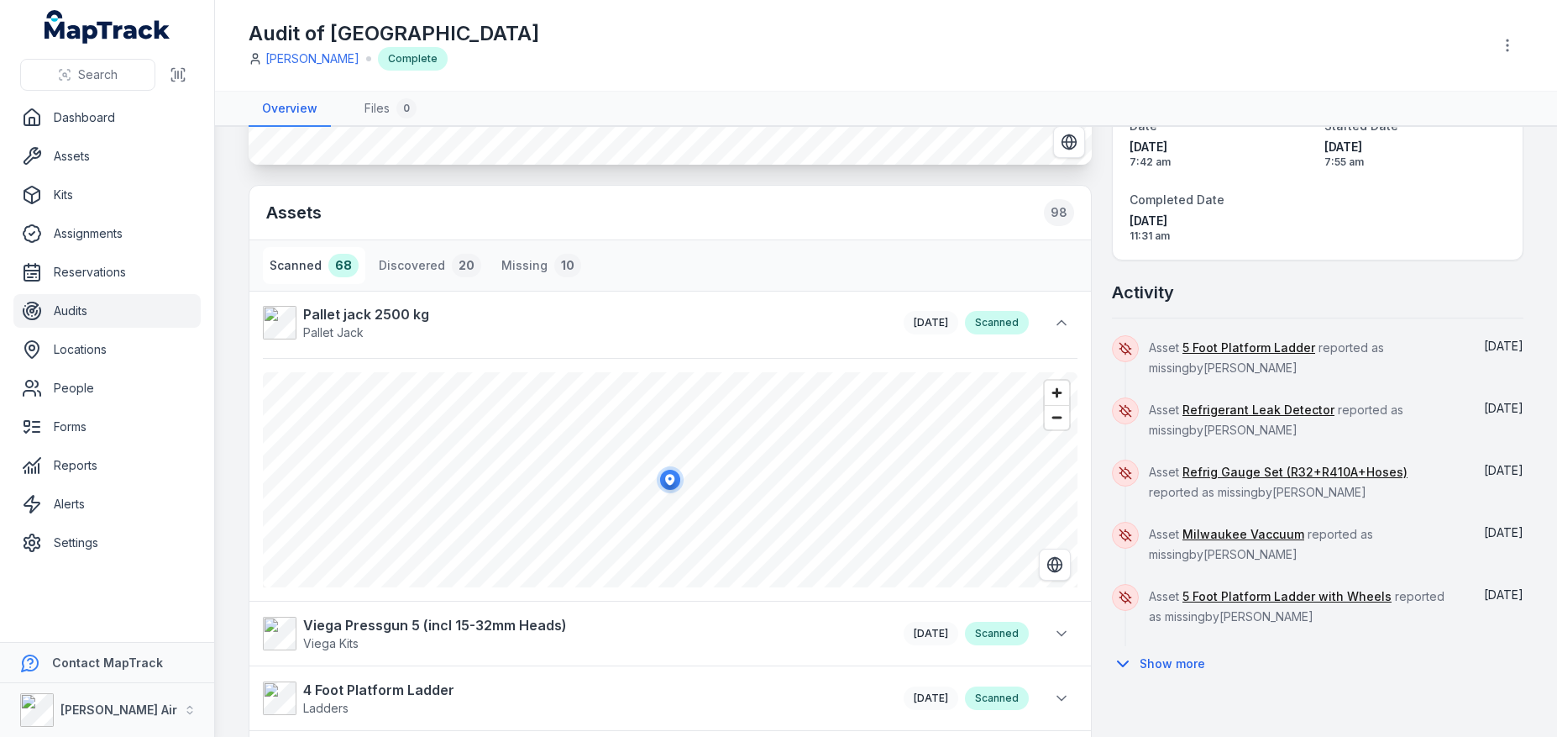
scroll to position [256, 0]
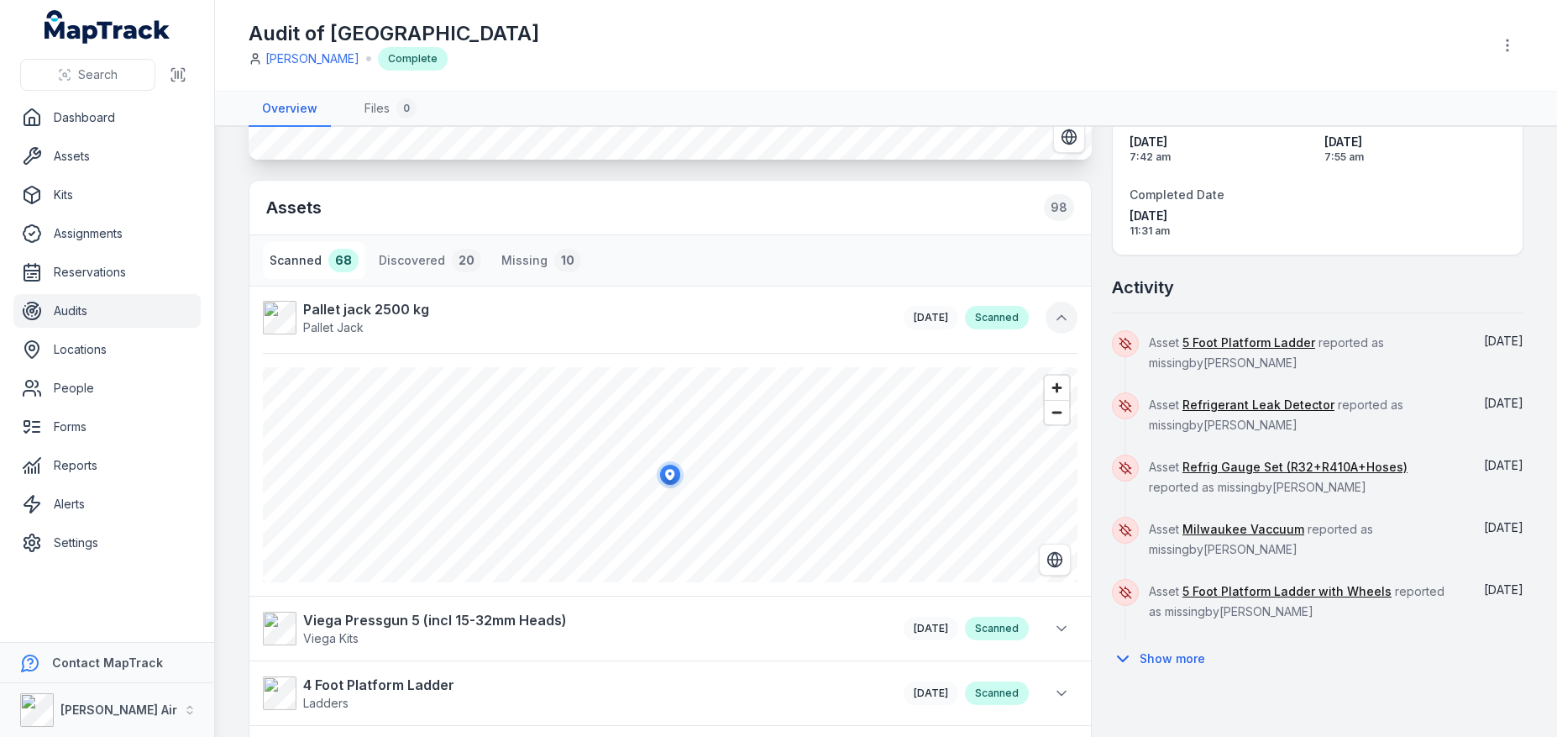
click at [1064, 321] on icon at bounding box center [1061, 317] width 17 height 17
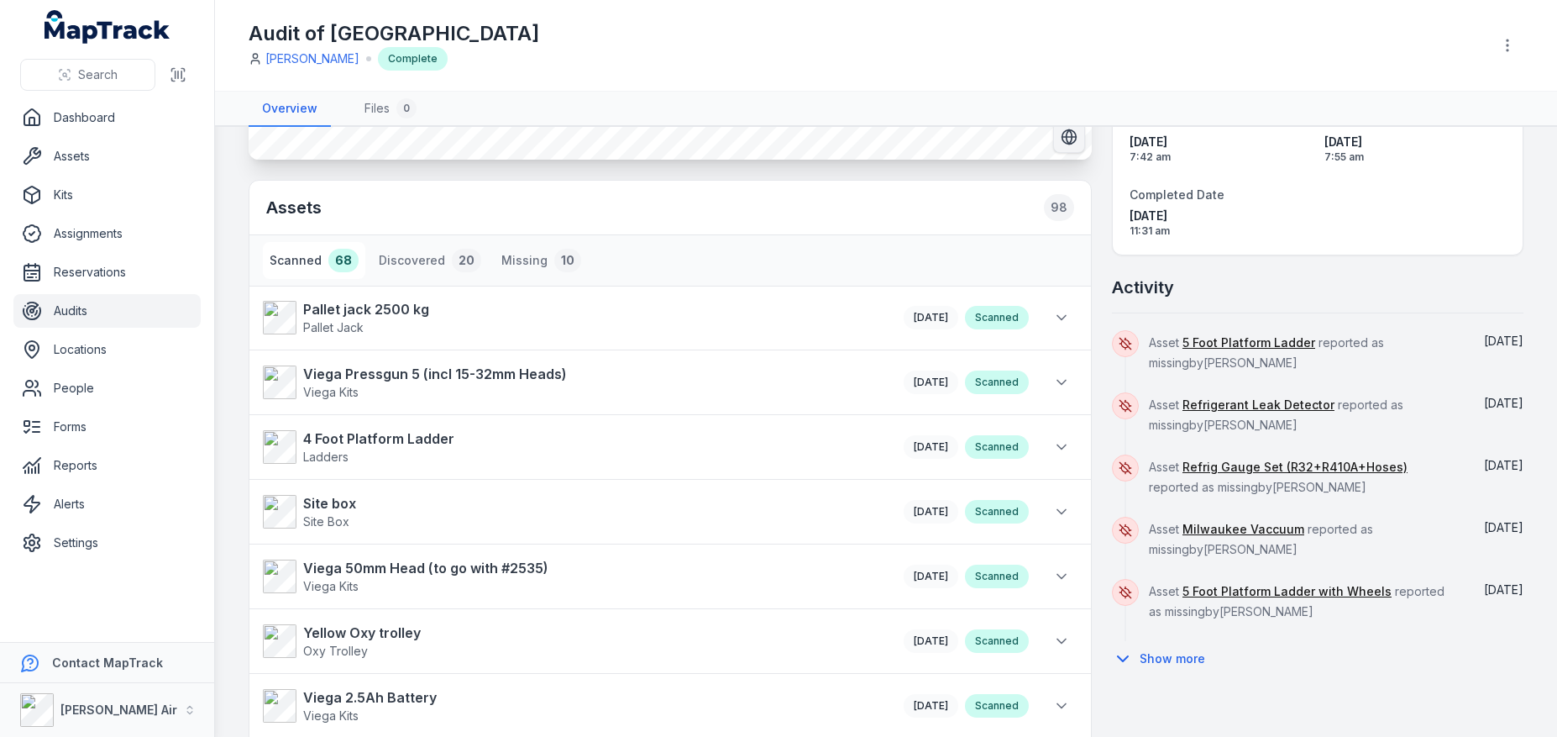
click at [1074, 141] on circle "Switch to Satellite View" at bounding box center [1070, 137] width 14 height 14
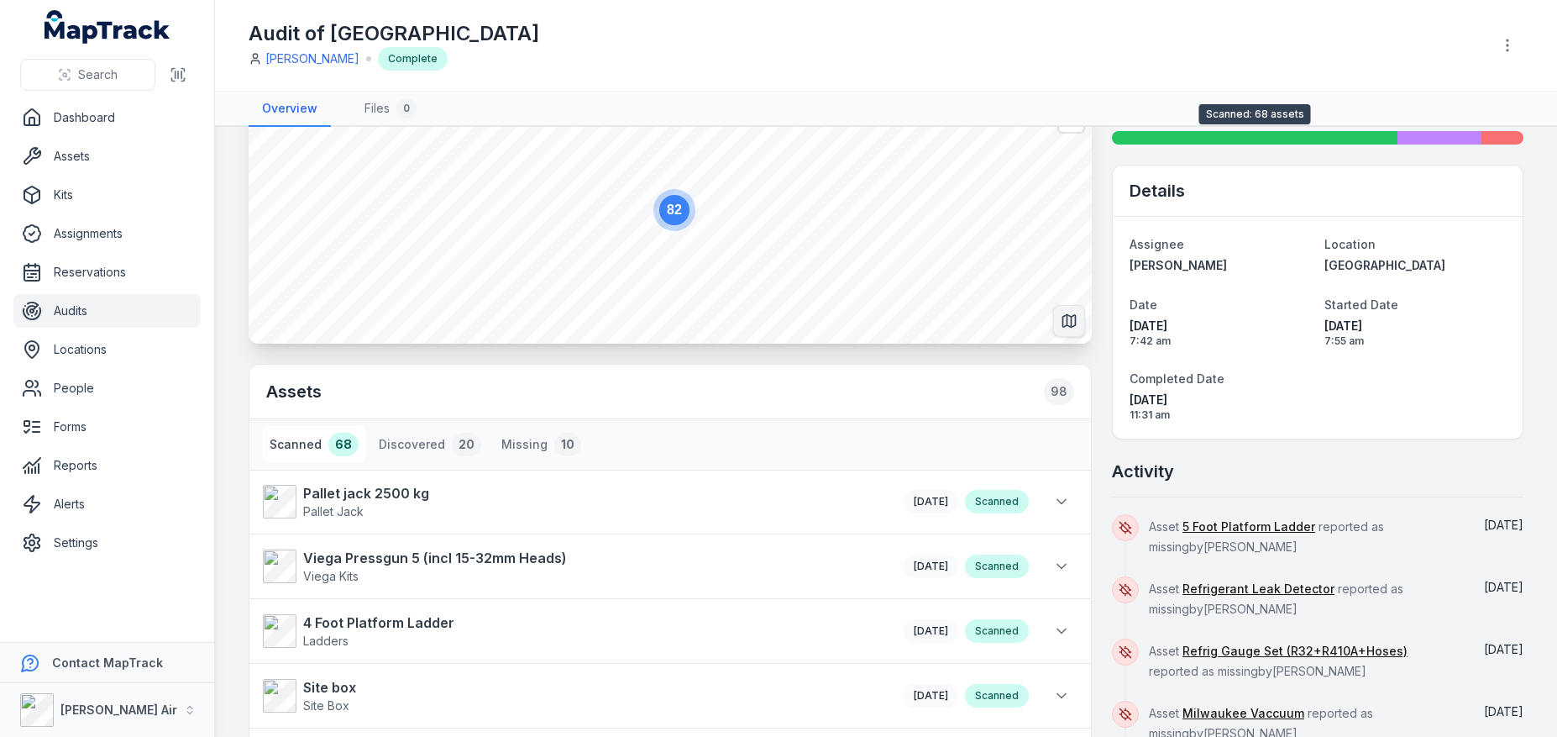
scroll to position [0, 0]
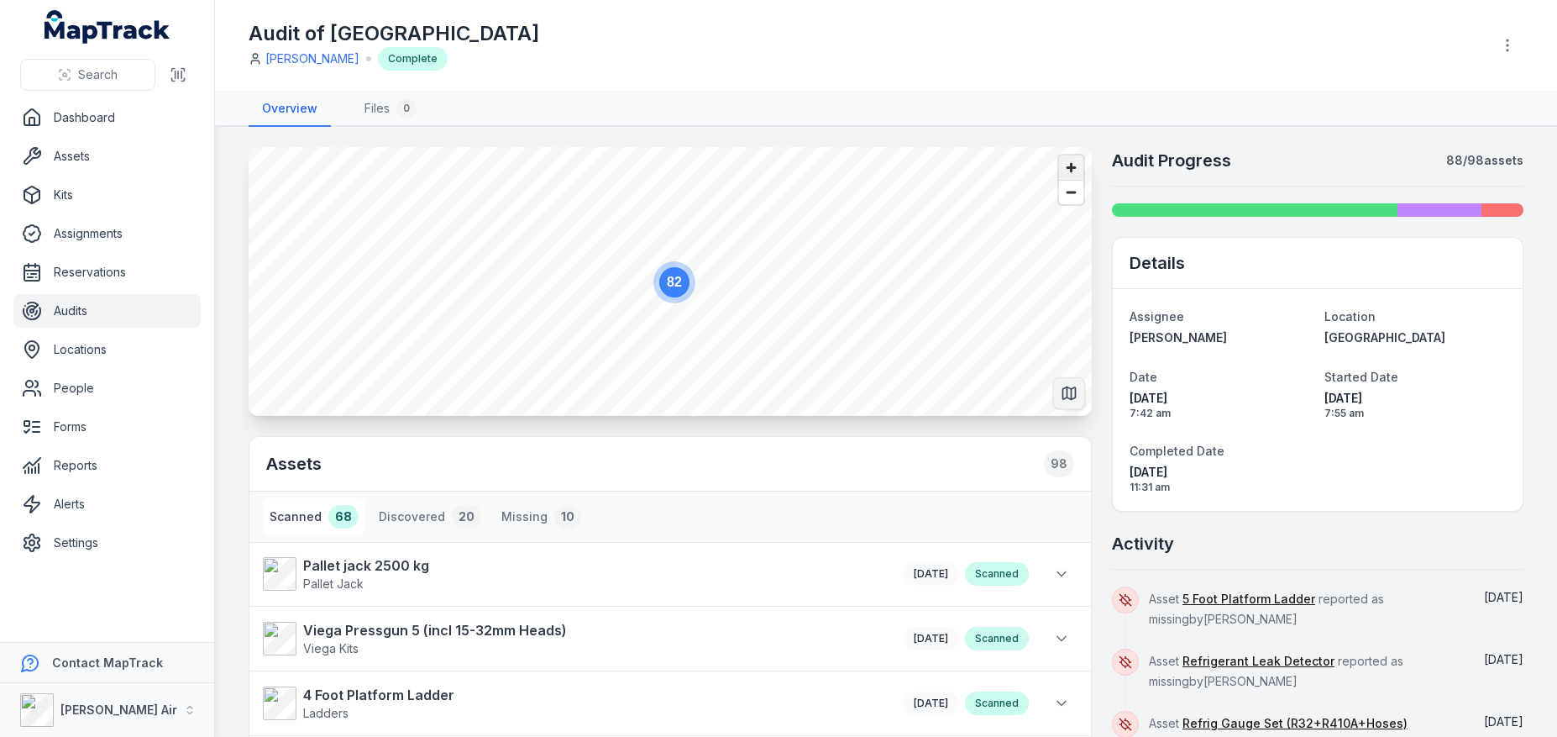
click at [1073, 174] on span "Zoom in" at bounding box center [1071, 167] width 24 height 24
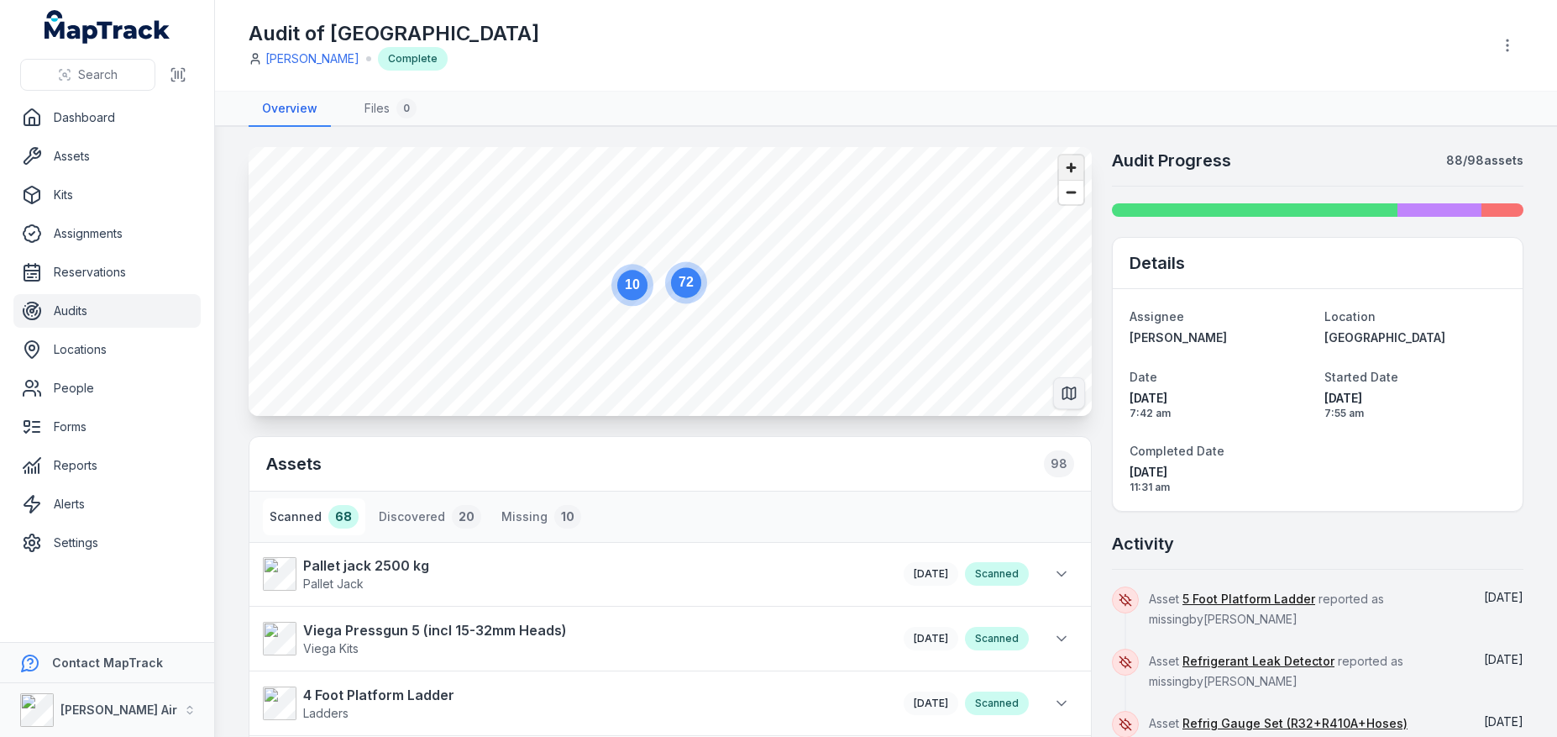
click at [1073, 174] on span "Zoom in" at bounding box center [1071, 167] width 24 height 24
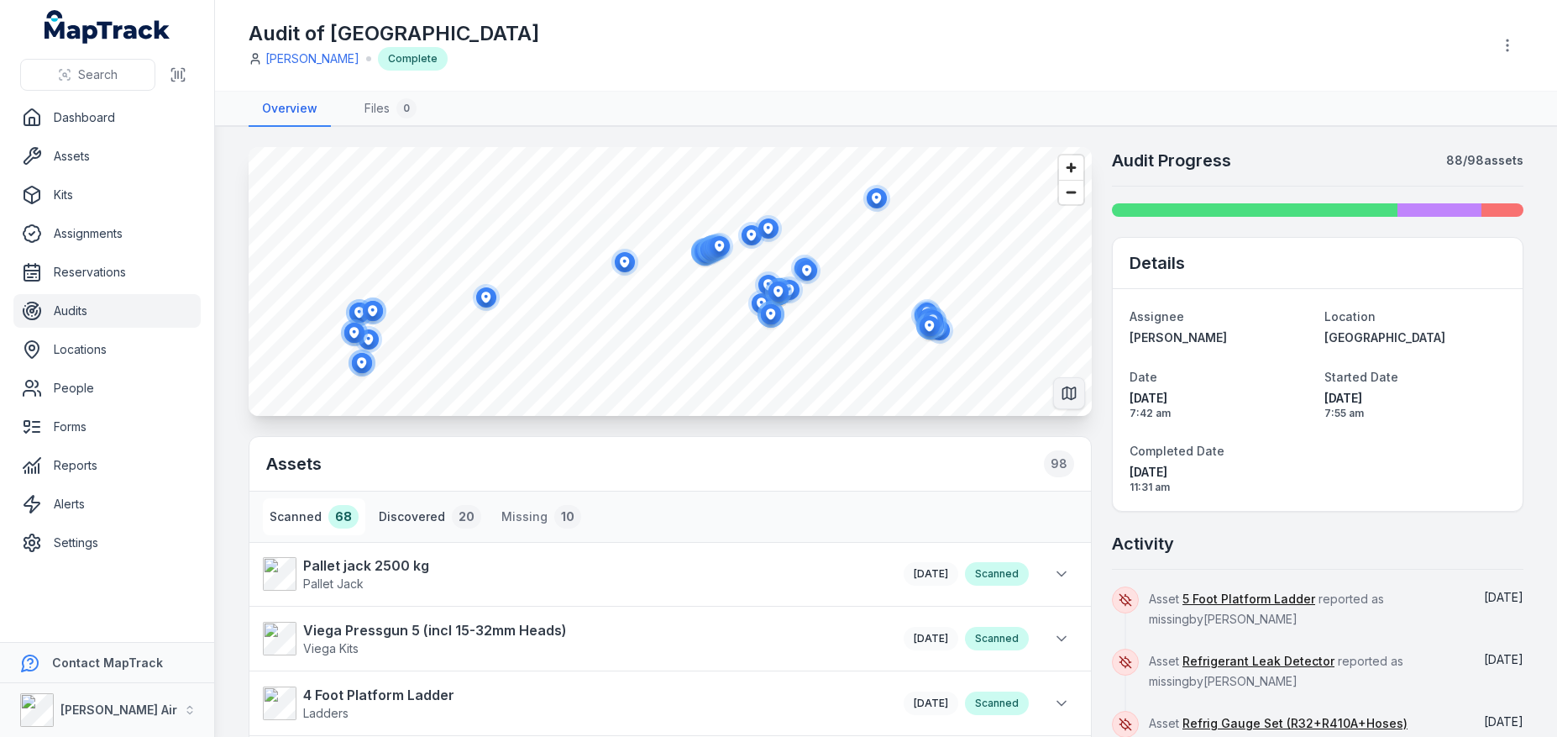
click at [425, 515] on button "Discovered 20" at bounding box center [430, 516] width 116 height 37
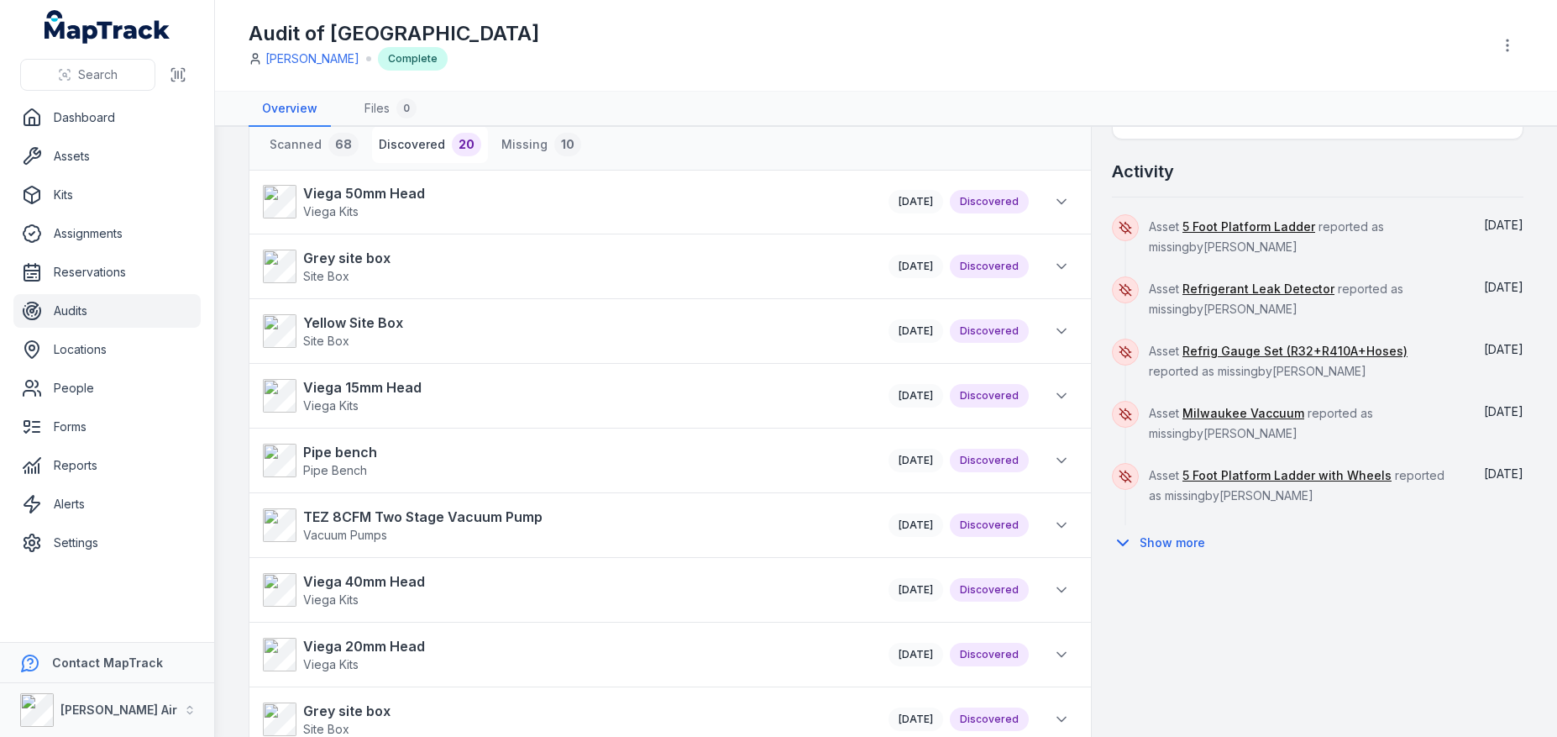
scroll to position [370, 0]
click at [1062, 208] on icon at bounding box center [1061, 203] width 17 height 17
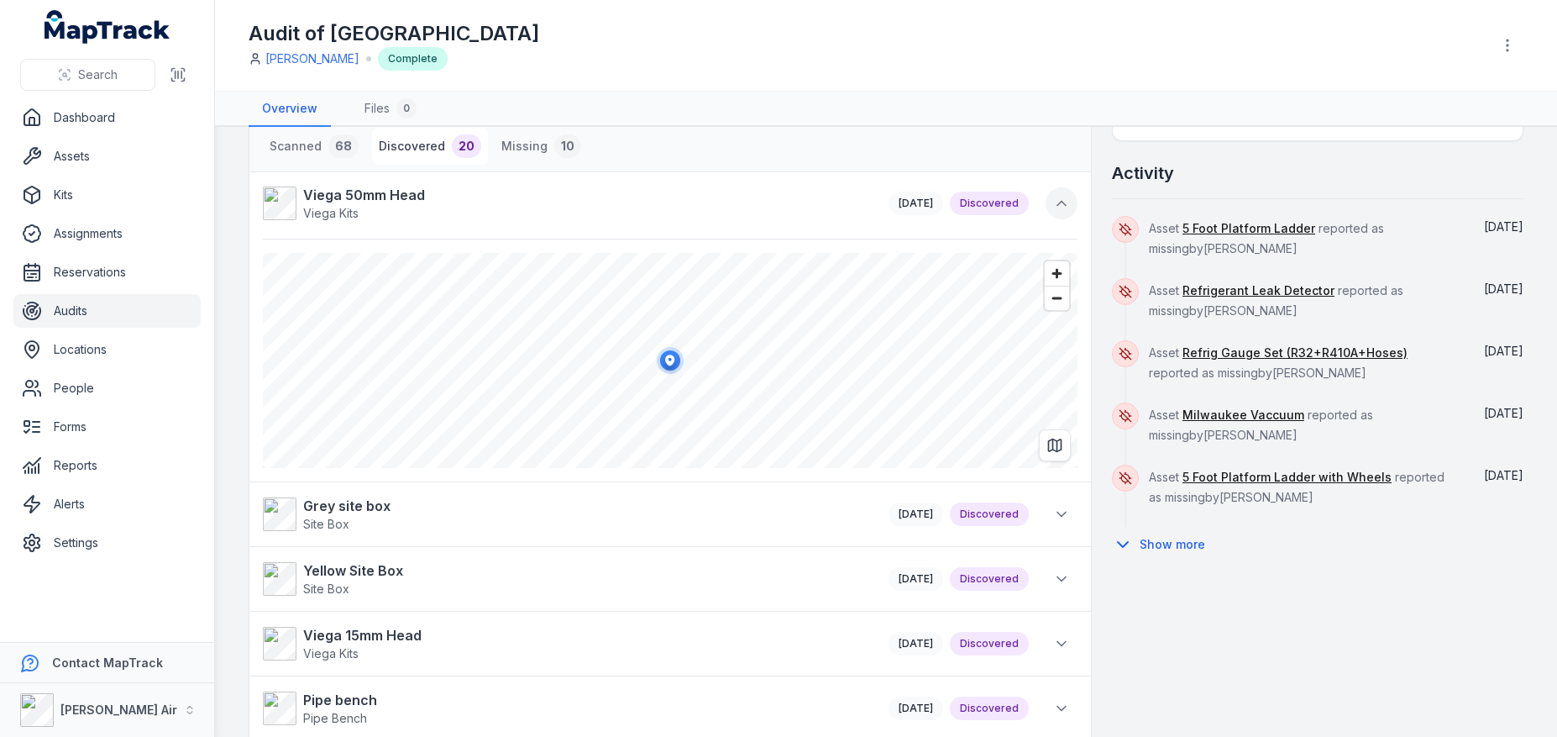
click at [1062, 208] on icon at bounding box center [1061, 203] width 17 height 17
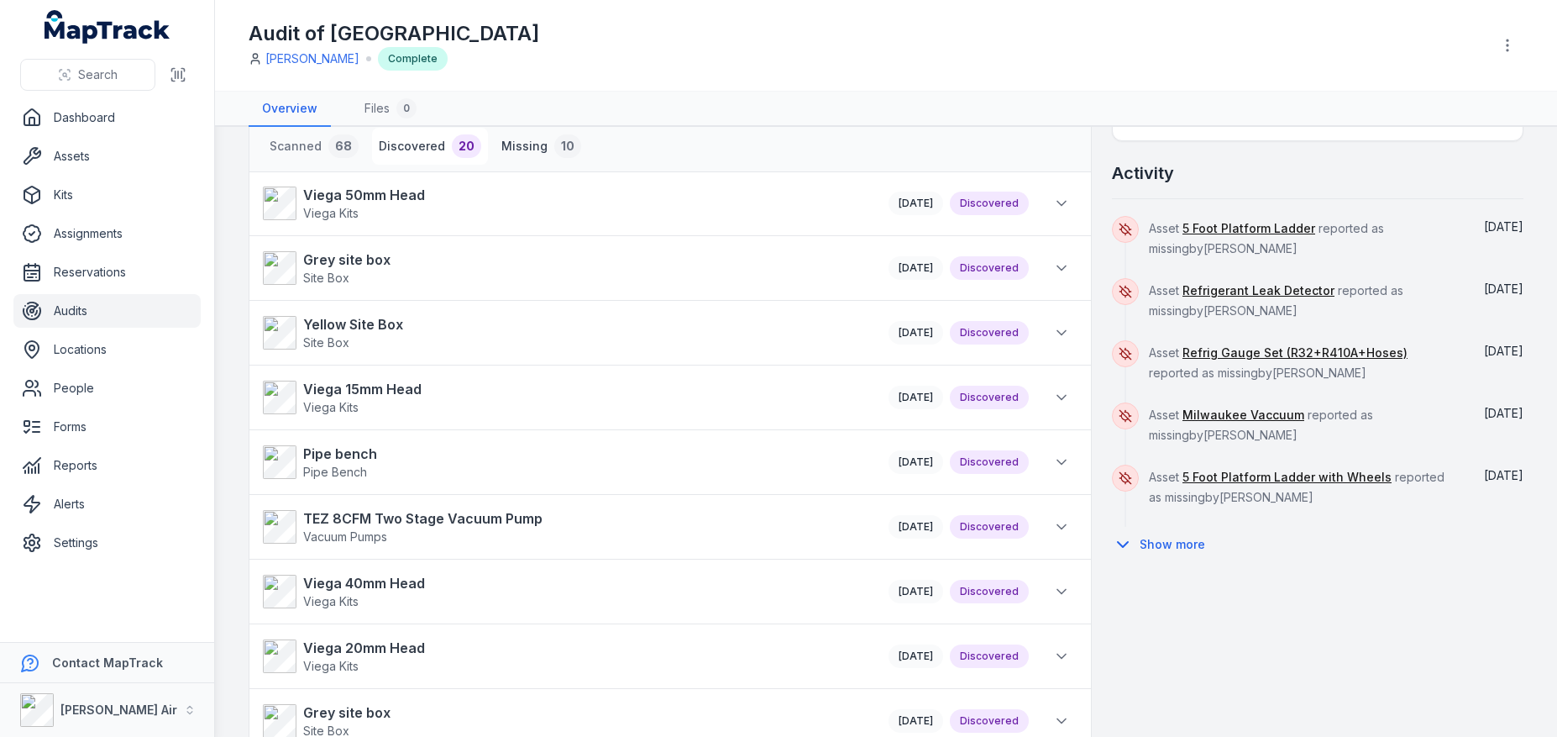
click at [528, 142] on button "Missing 10" at bounding box center [541, 146] width 93 height 37
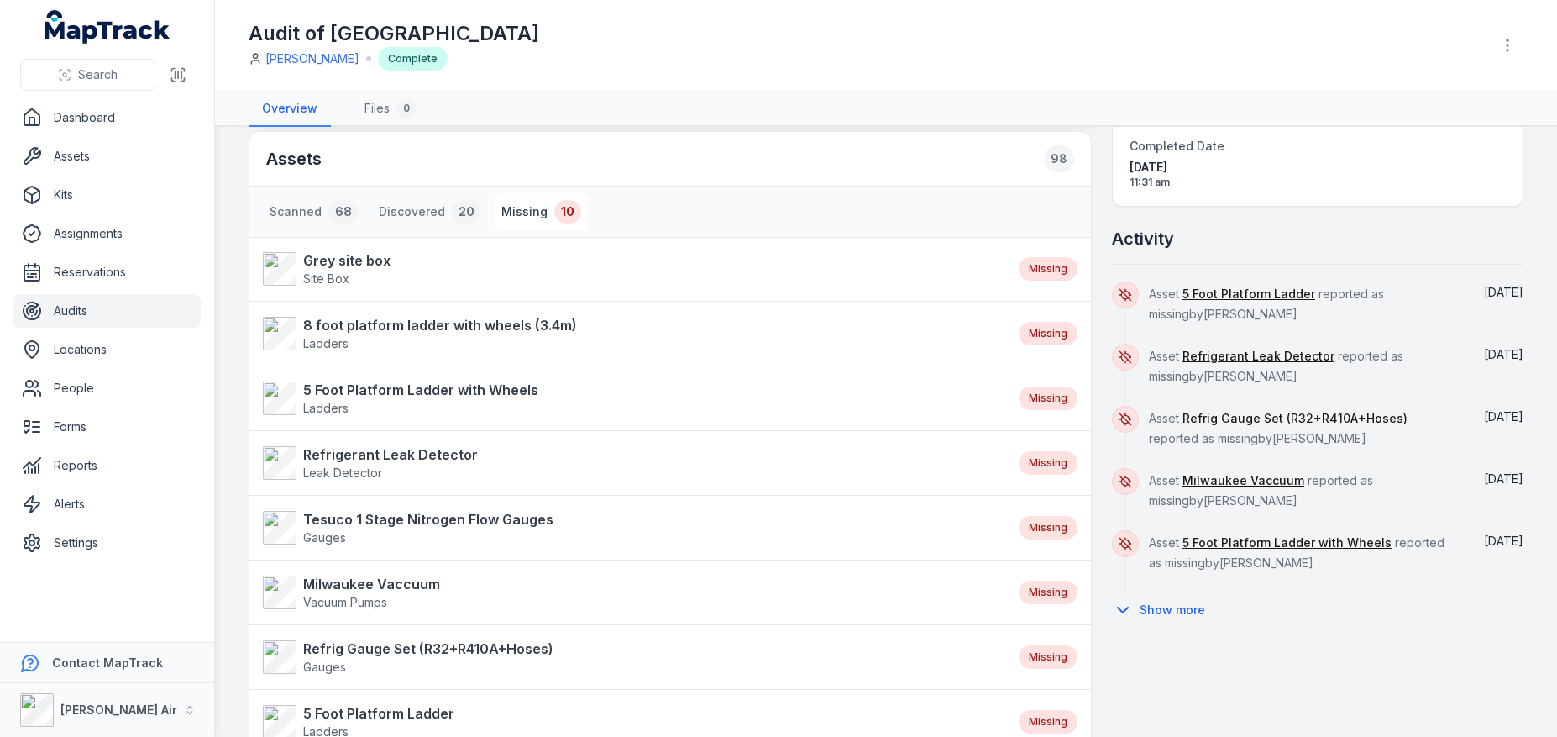
scroll to position [324, 0]
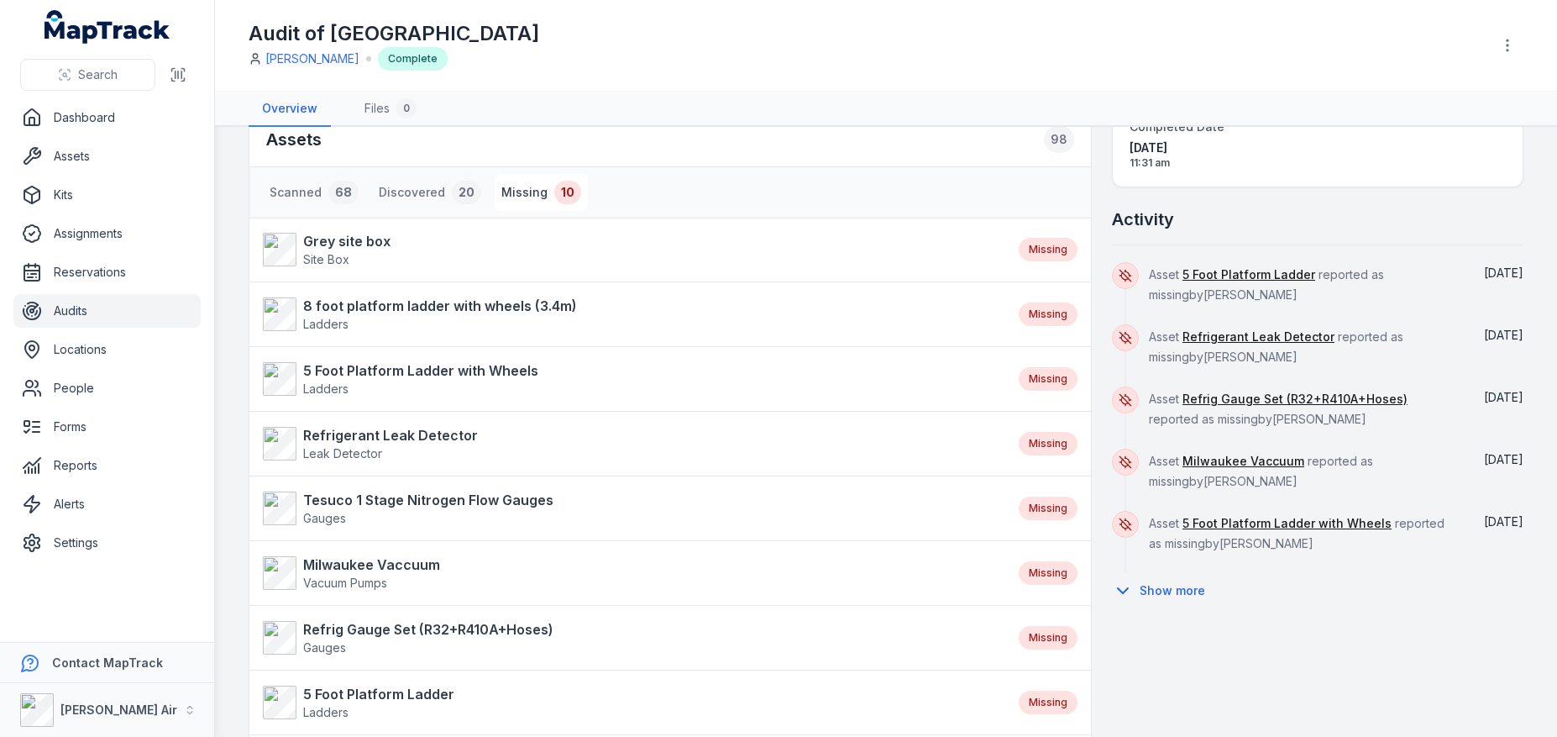
click at [134, 314] on link "Audits" at bounding box center [106, 311] width 187 height 34
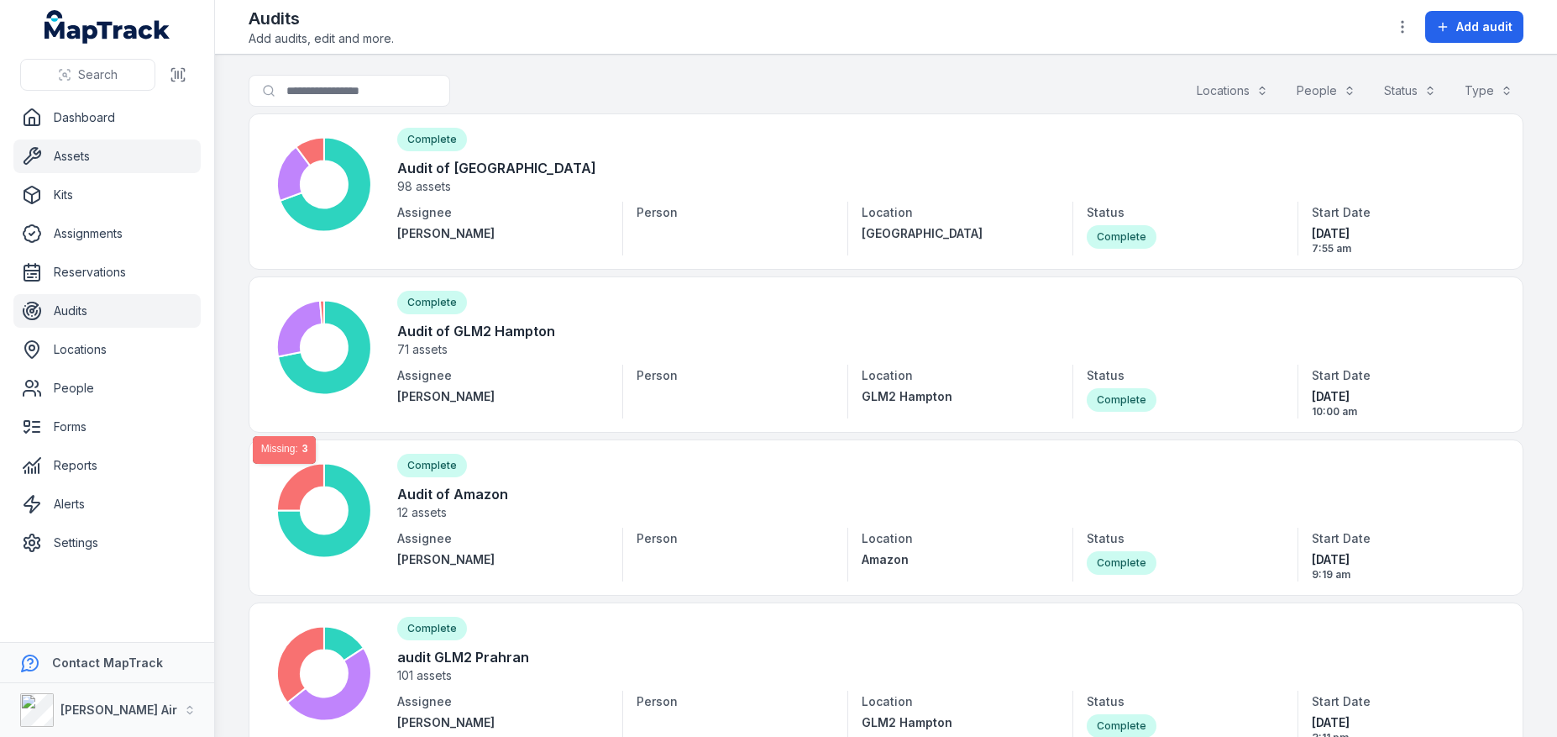
click at [71, 169] on link "Assets" at bounding box center [106, 156] width 187 height 34
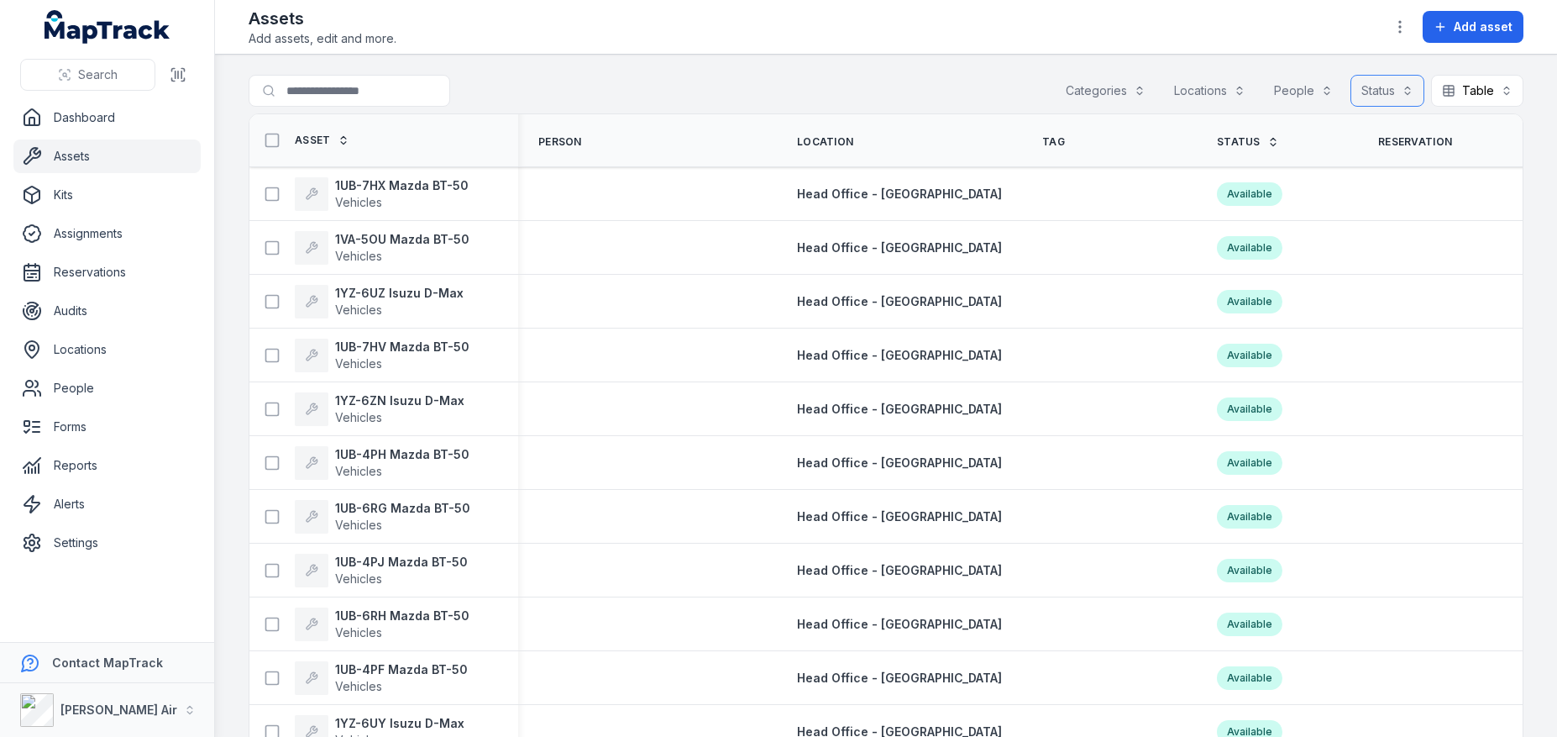
click at [1383, 100] on button "Status" at bounding box center [1388, 91] width 74 height 32
click at [1342, 197] on div "Missing" at bounding box center [1338, 196] width 139 height 17
click at [962, 72] on main "Search for assets Categories Locations People Status (1) ******* Table ***** As…" at bounding box center [886, 396] width 1342 height 682
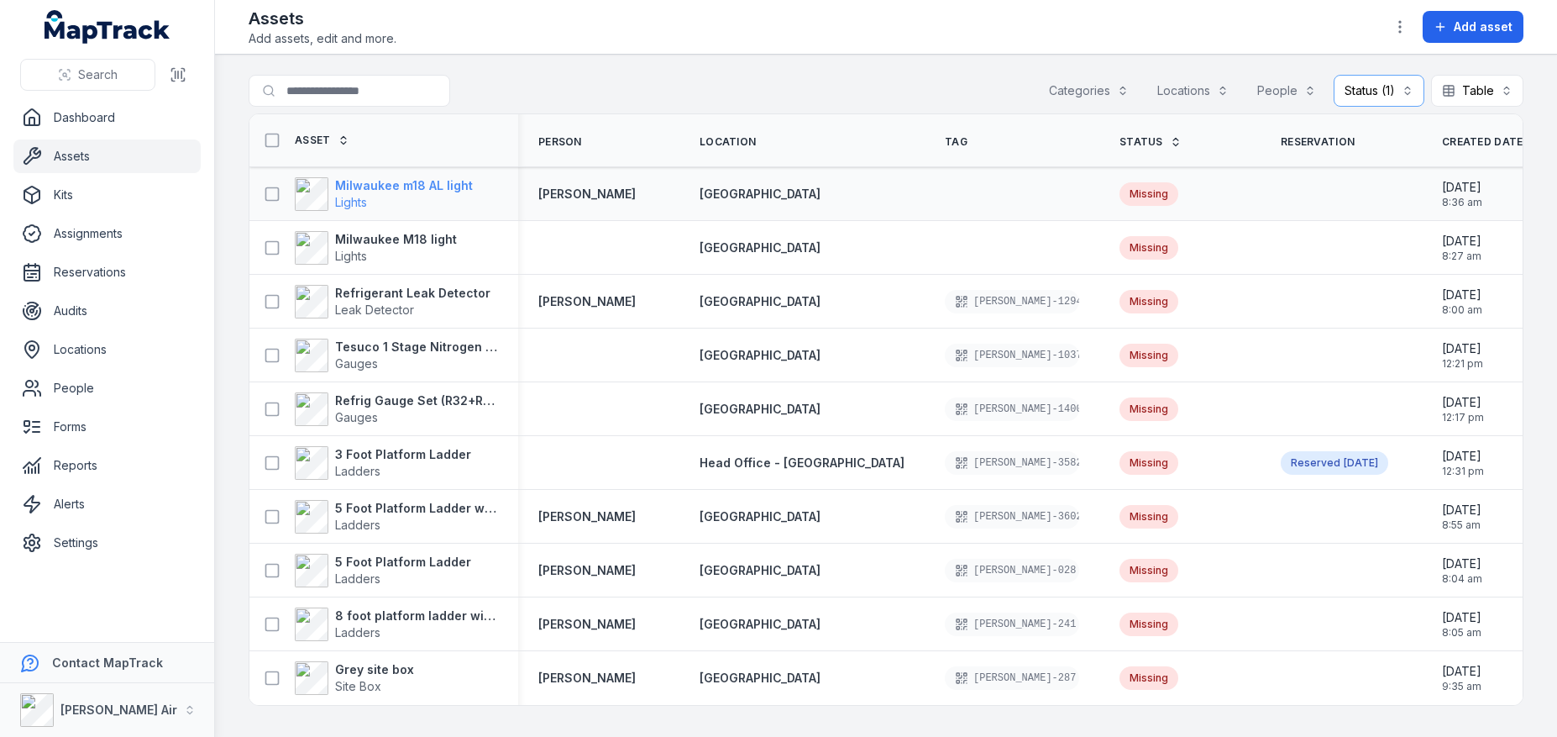
click at [370, 197] on span "Lights" at bounding box center [404, 202] width 138 height 17
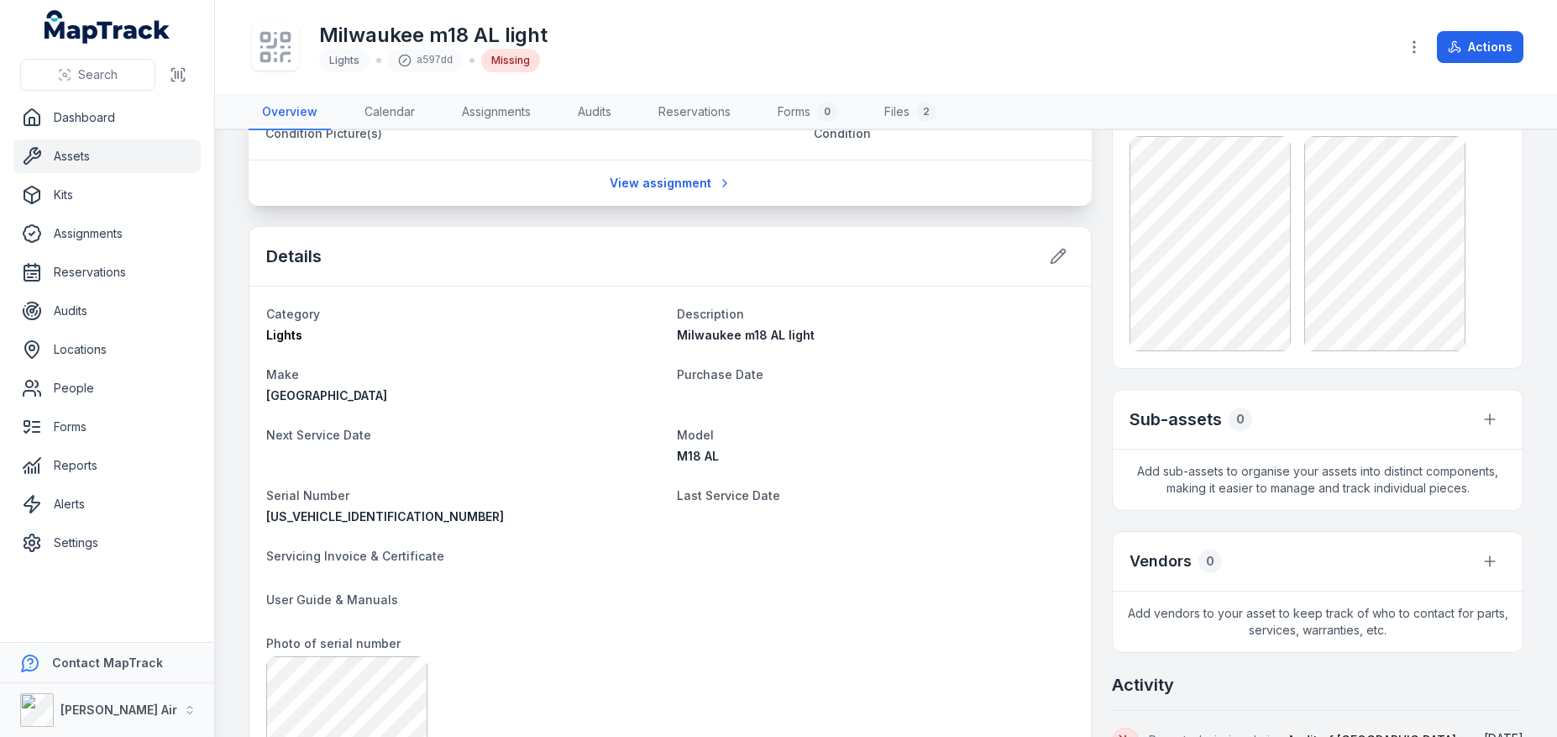
scroll to position [397, 0]
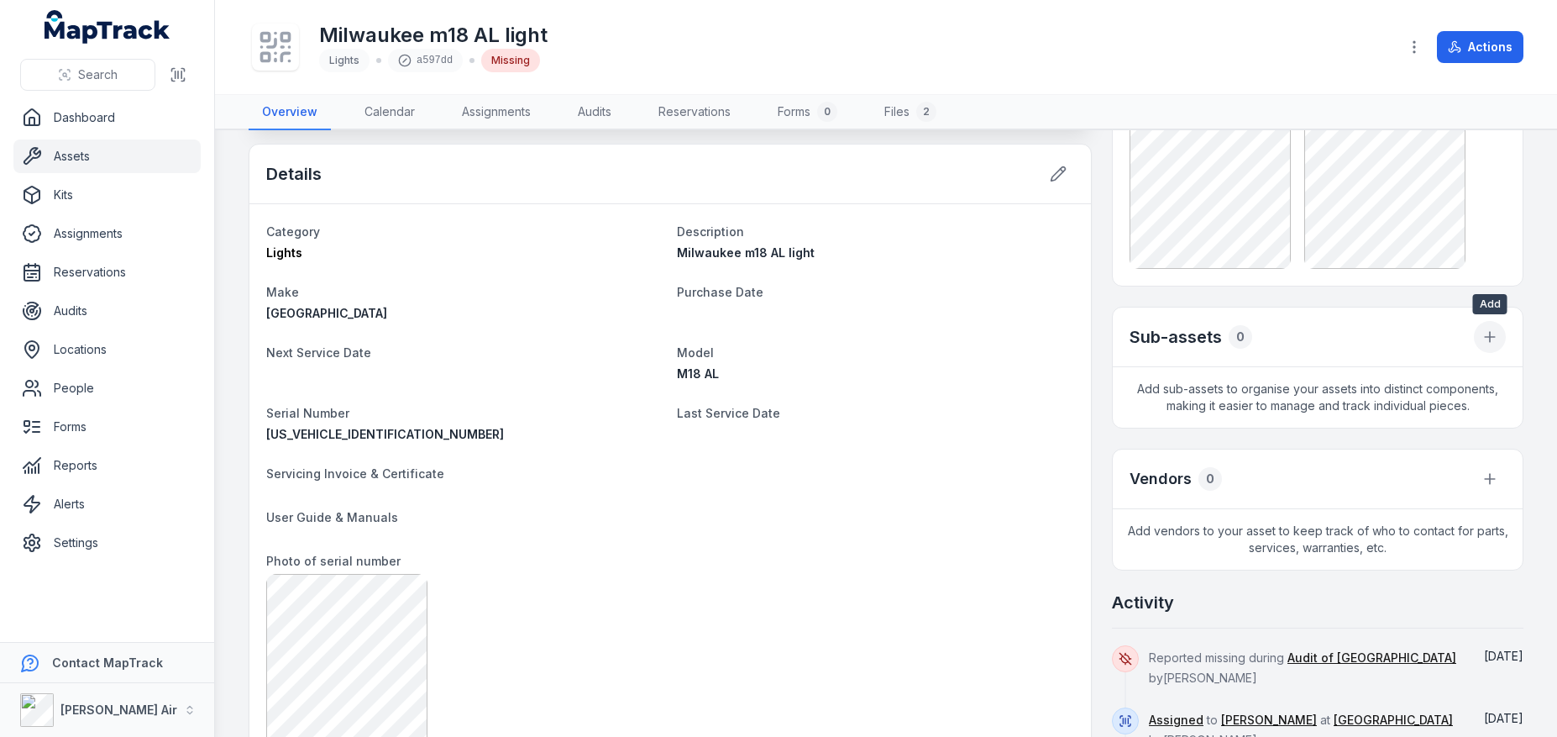
click at [1493, 327] on button "button" at bounding box center [1490, 337] width 32 height 32
click at [1383, 414] on div "Link existing asset" at bounding box center [1405, 411] width 188 height 30
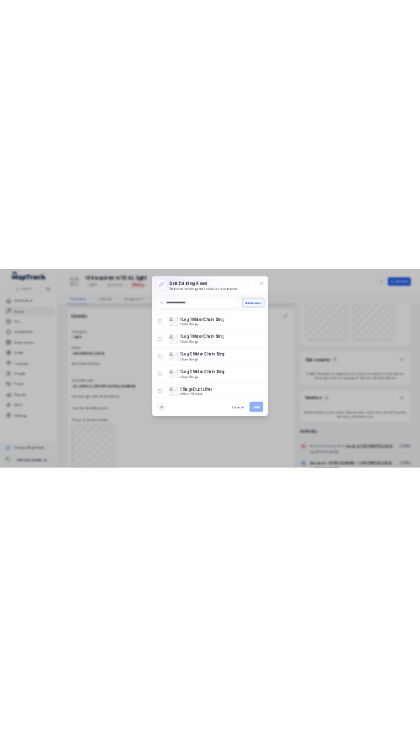
scroll to position [0, 0]
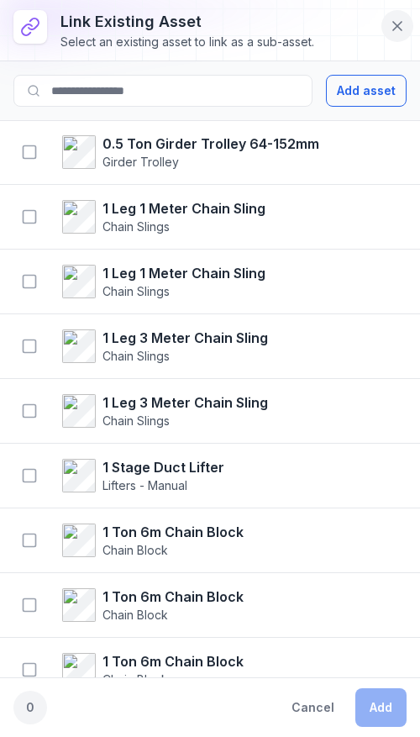
click at [400, 29] on icon at bounding box center [397, 26] width 8 height 8
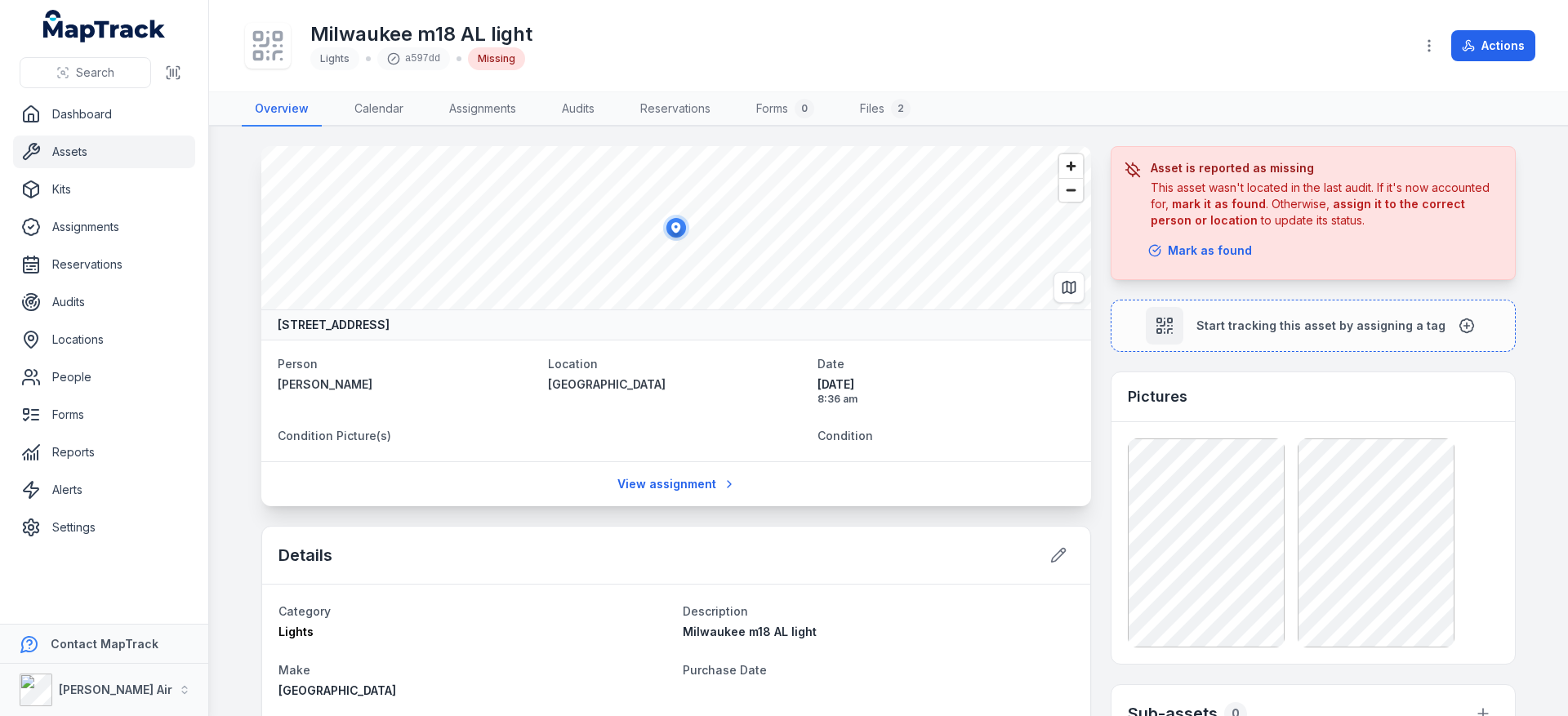
click at [85, 157] on link "Assets" at bounding box center [103, 152] width 182 height 33
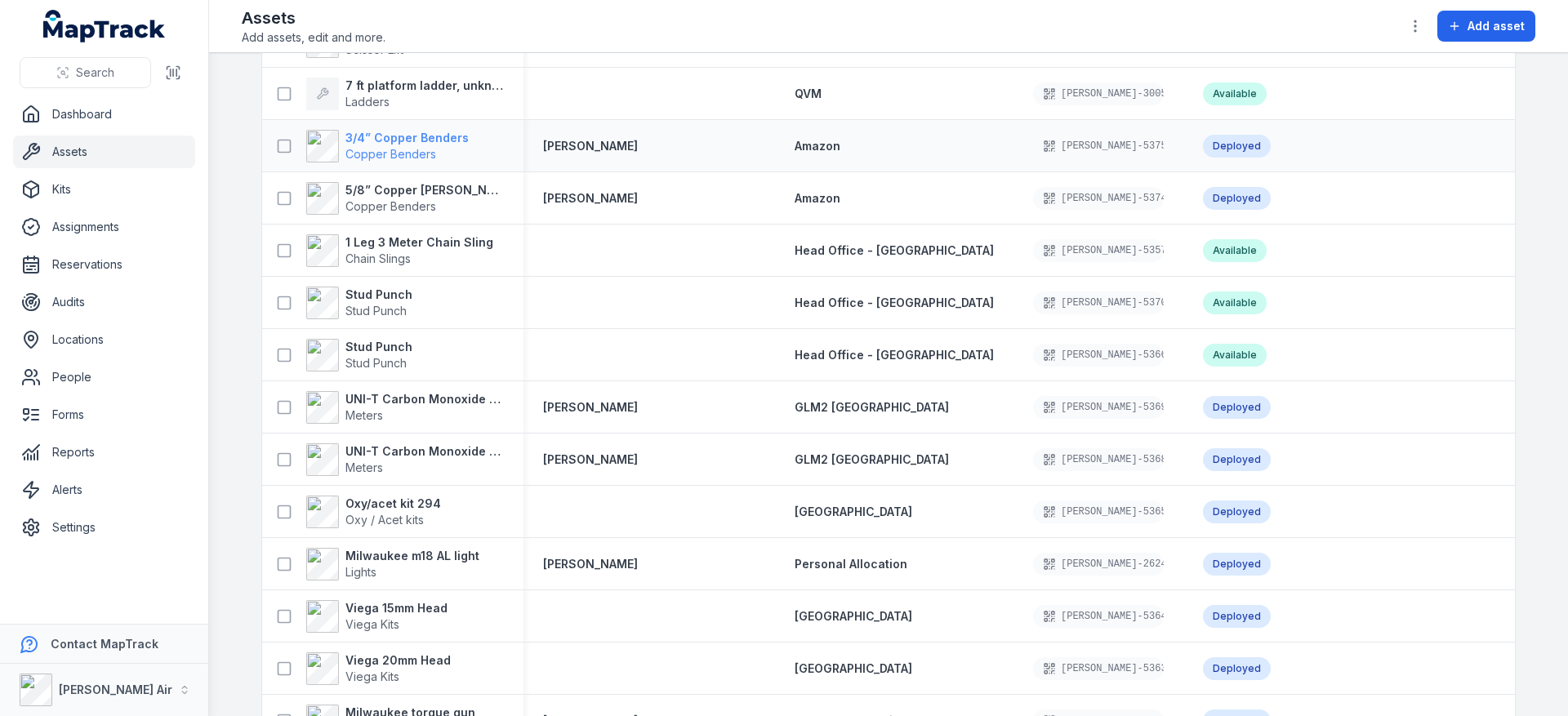
scroll to position [2233, 0]
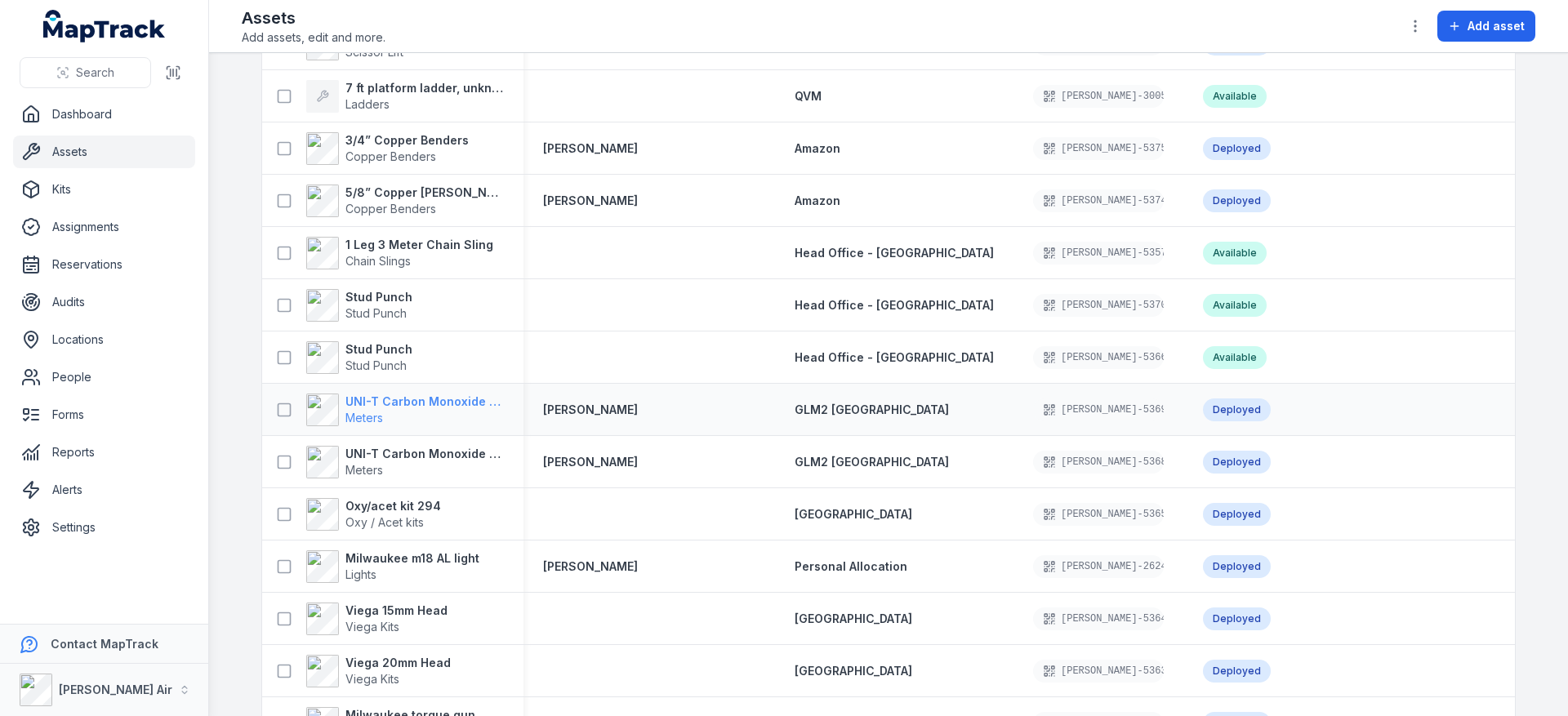
click at [385, 407] on strong "UNI-T Carbon Monoxide Meter" at bounding box center [424, 401] width 158 height 17
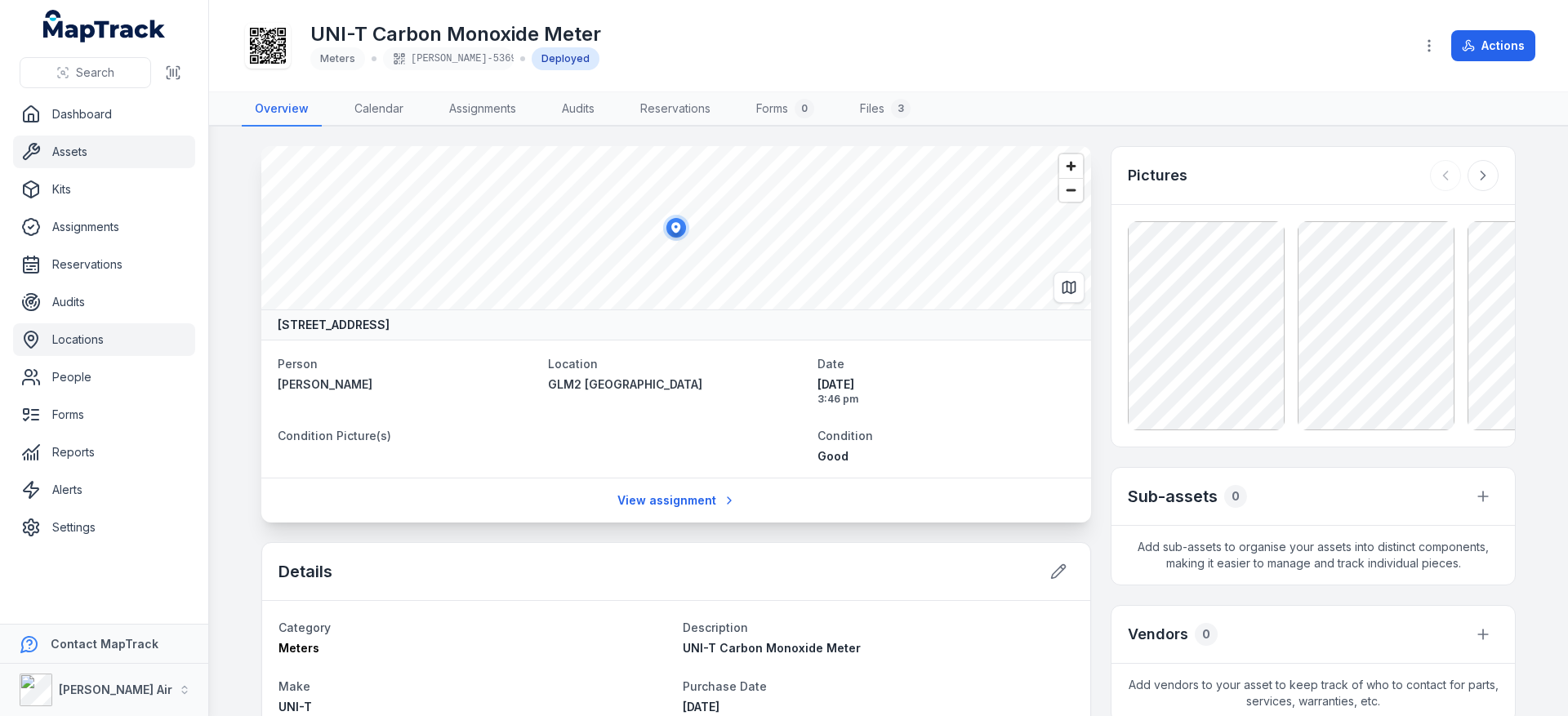
click at [107, 350] on link "Locations" at bounding box center [103, 340] width 182 height 33
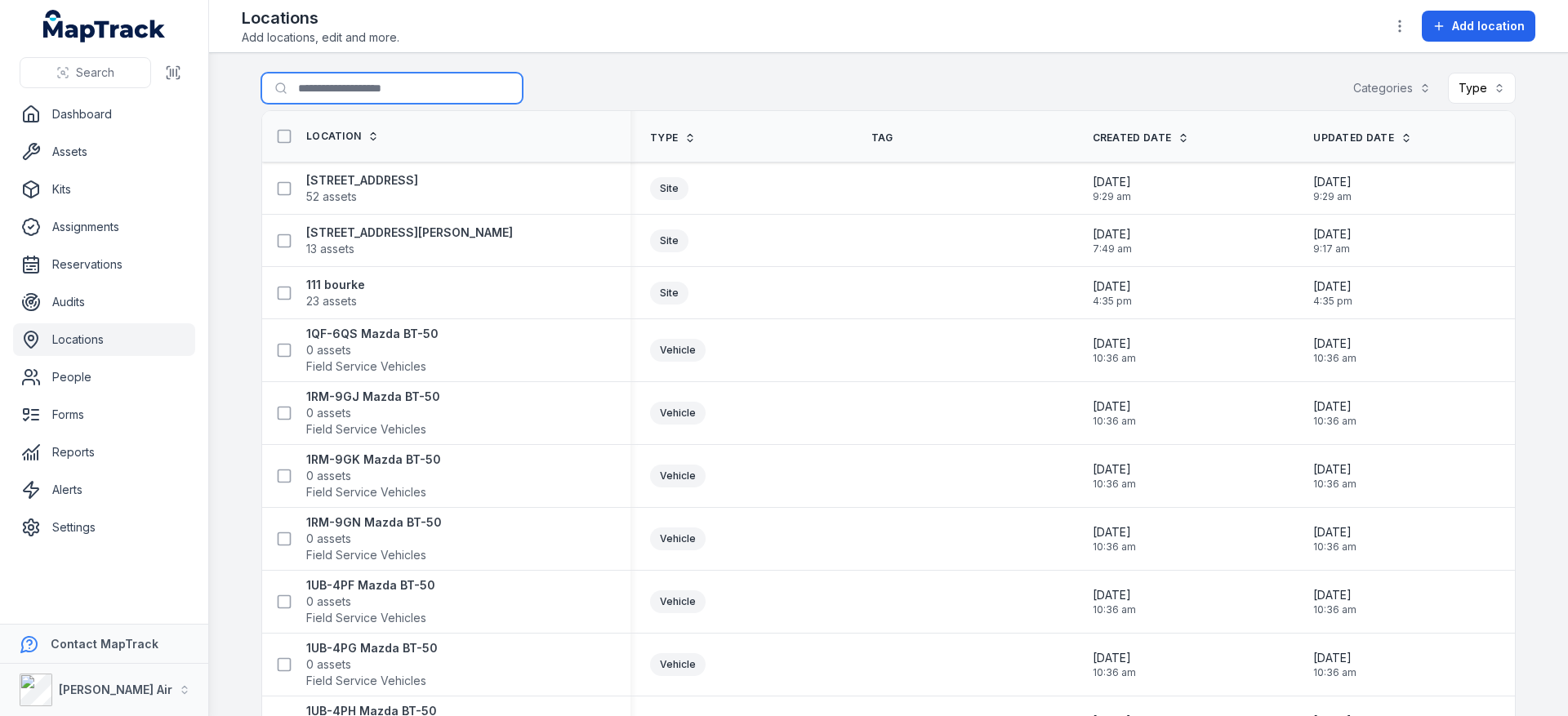
click at [362, 96] on input "Search for locations" at bounding box center [392, 88] width 261 height 31
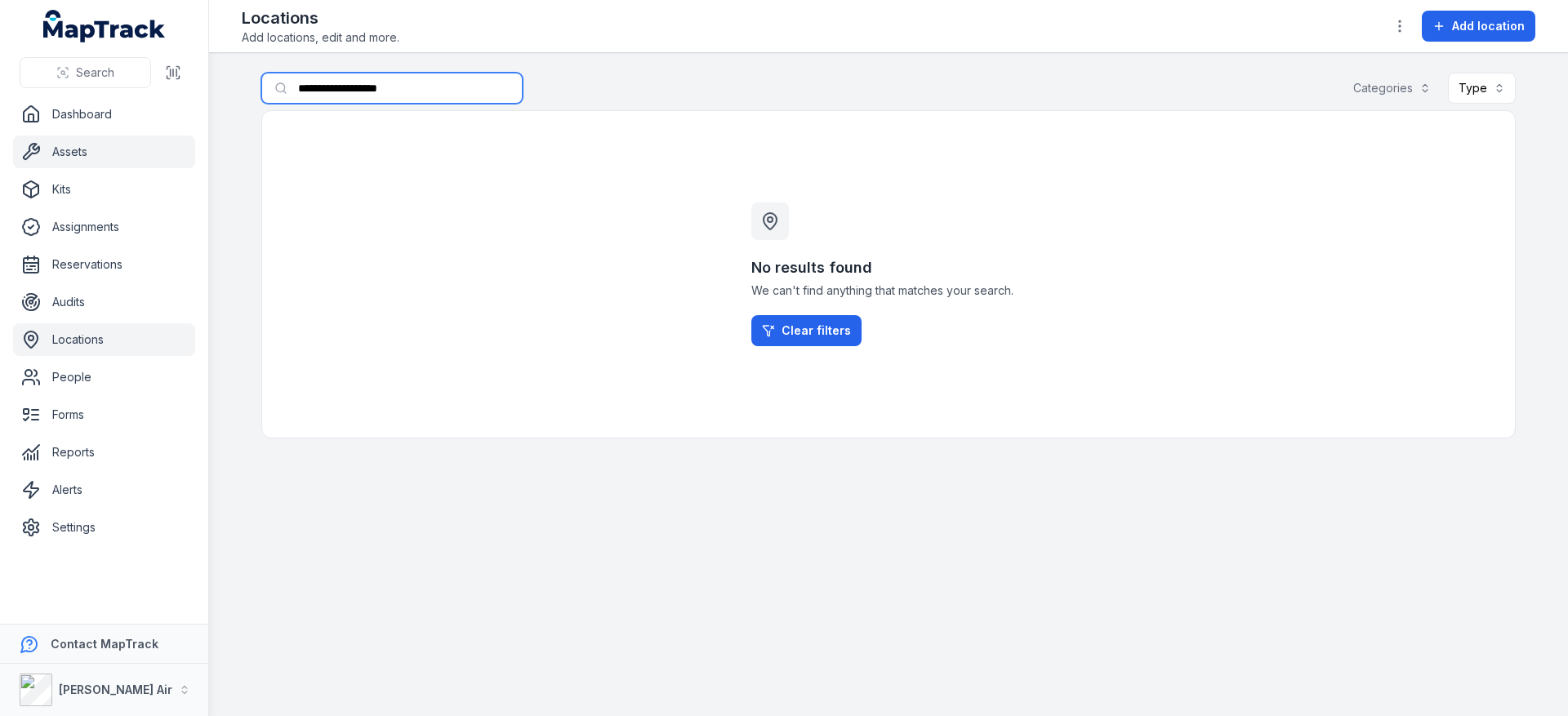
type input "**********"
click at [107, 155] on link "Assets" at bounding box center [103, 152] width 182 height 33
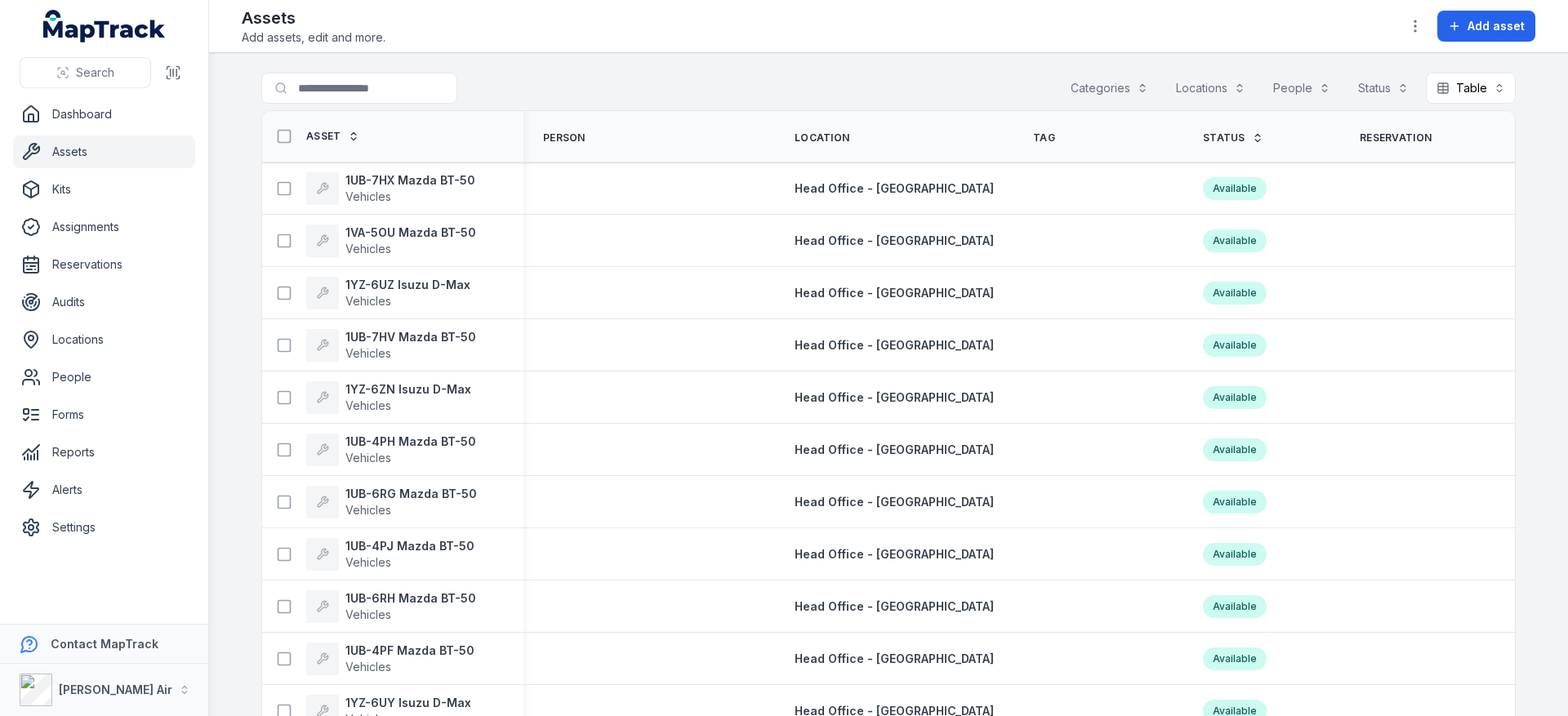
click at [1216, 73] on button "Locations" at bounding box center [1210, 88] width 90 height 31
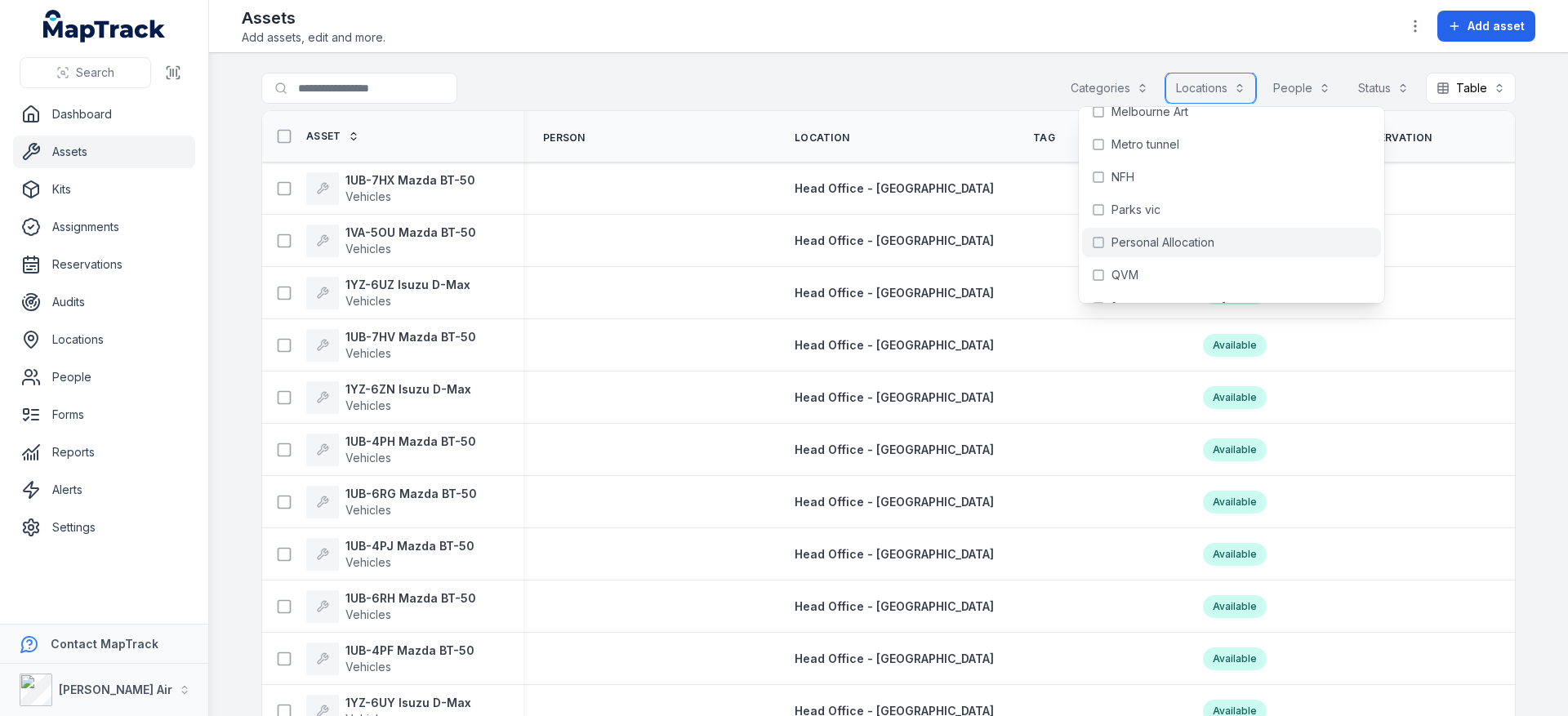
scroll to position [1650, 0]
click at [1161, 233] on span "Personal Allocation" at bounding box center [1163, 241] width 103 height 17
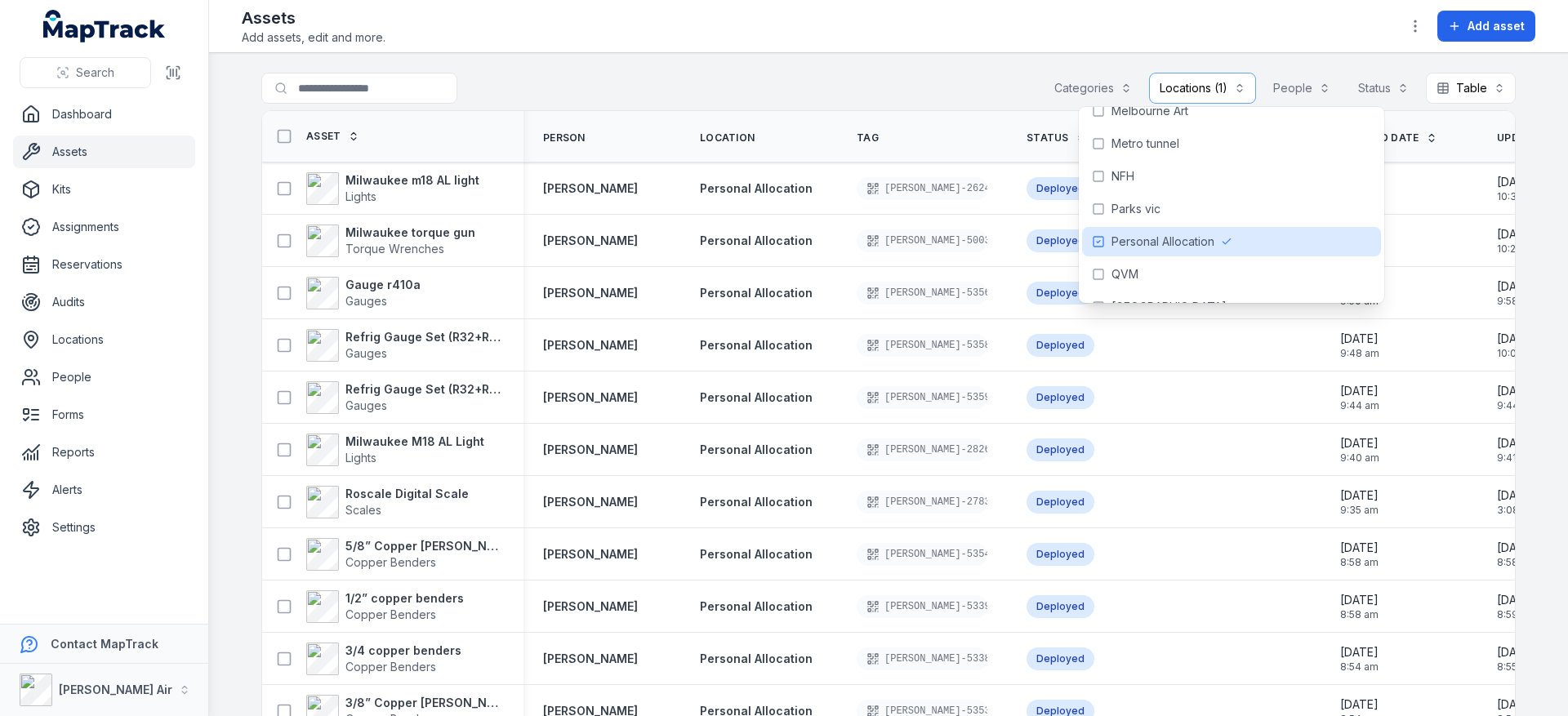
click at [871, 44] on div "Assets Add assets, edit and more. Add asset" at bounding box center [889, 26] width 1294 height 39
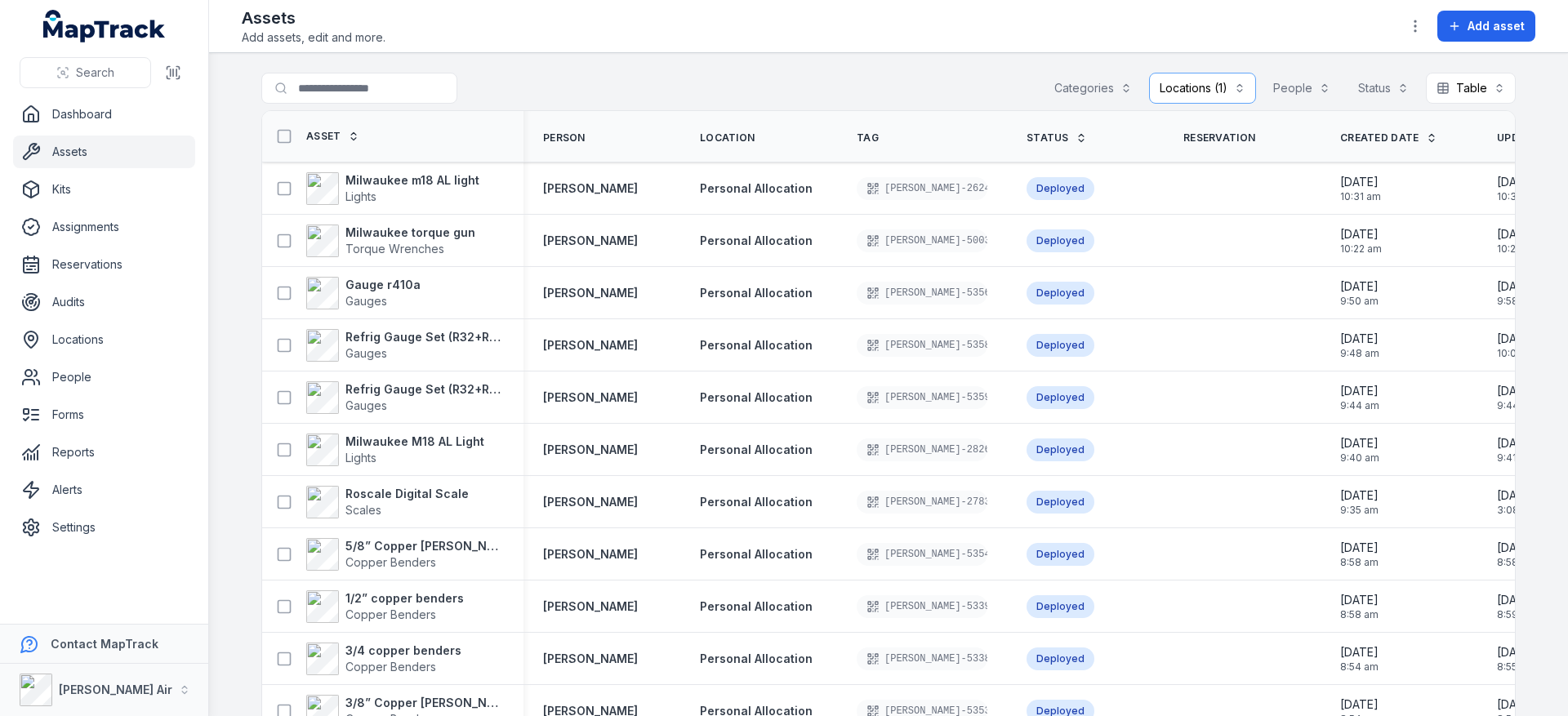
click at [563, 137] on span "Person" at bounding box center [565, 137] width 43 height 13
click at [1284, 81] on button "People" at bounding box center [1302, 88] width 79 height 31
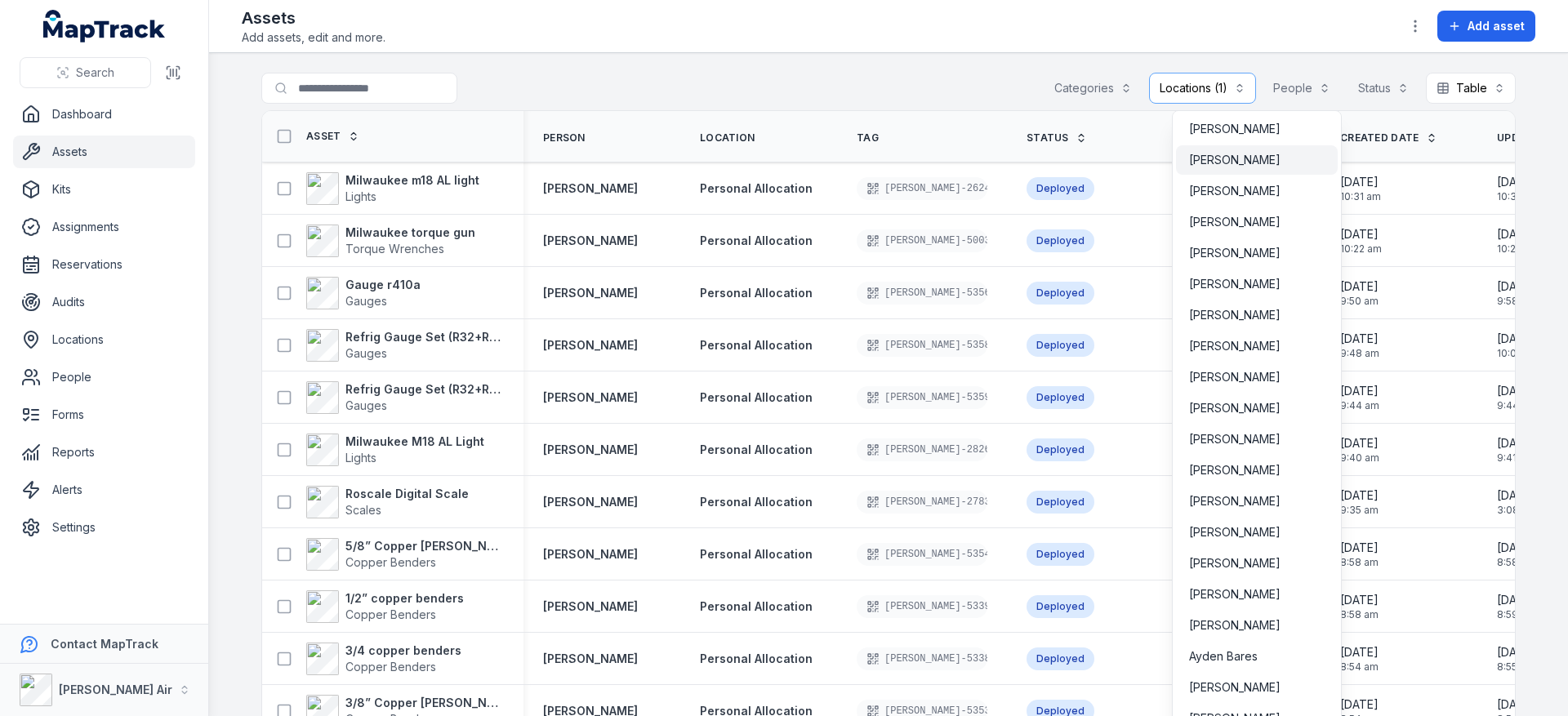
click at [1260, 164] on span "[PERSON_NAME]" at bounding box center [1235, 159] width 91 height 17
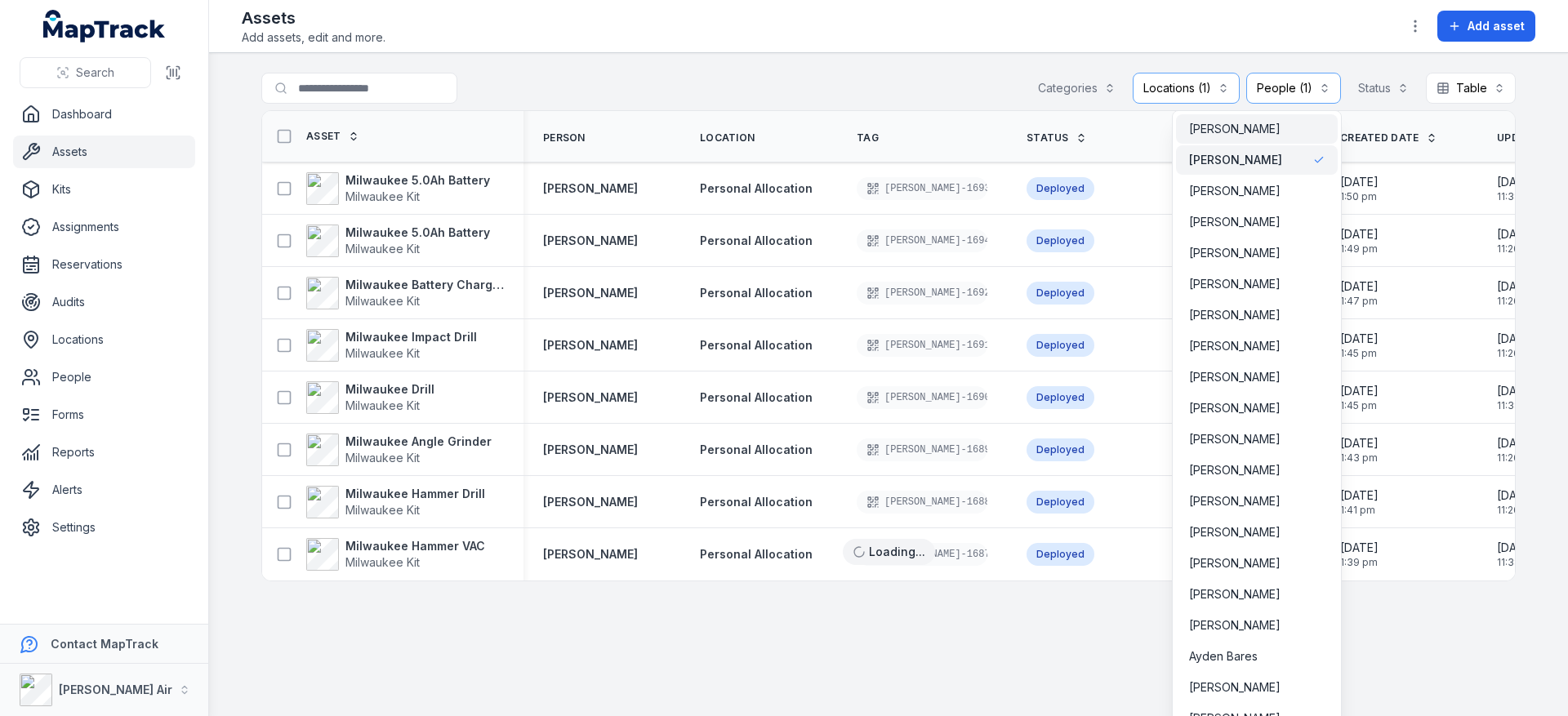
click at [1244, 128] on span "[PERSON_NAME]" at bounding box center [1235, 128] width 91 height 17
click at [1242, 129] on span "[PERSON_NAME]" at bounding box center [1236, 128] width 93 height 17
click at [901, 53] on main "**********" at bounding box center [889, 385] width 1359 height 663
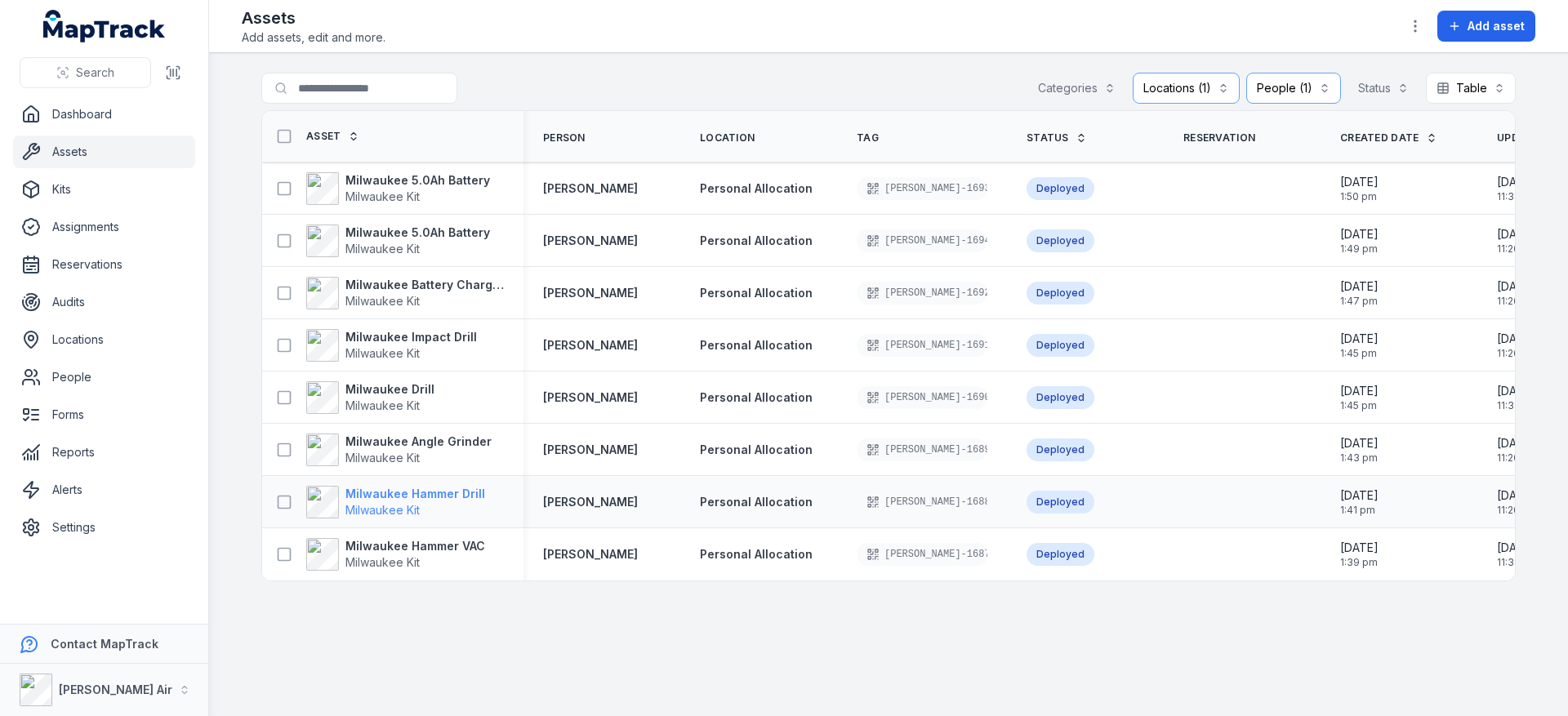
click at [398, 492] on strong "Milwaukee Hammer Drill" at bounding box center [415, 494] width 140 height 17
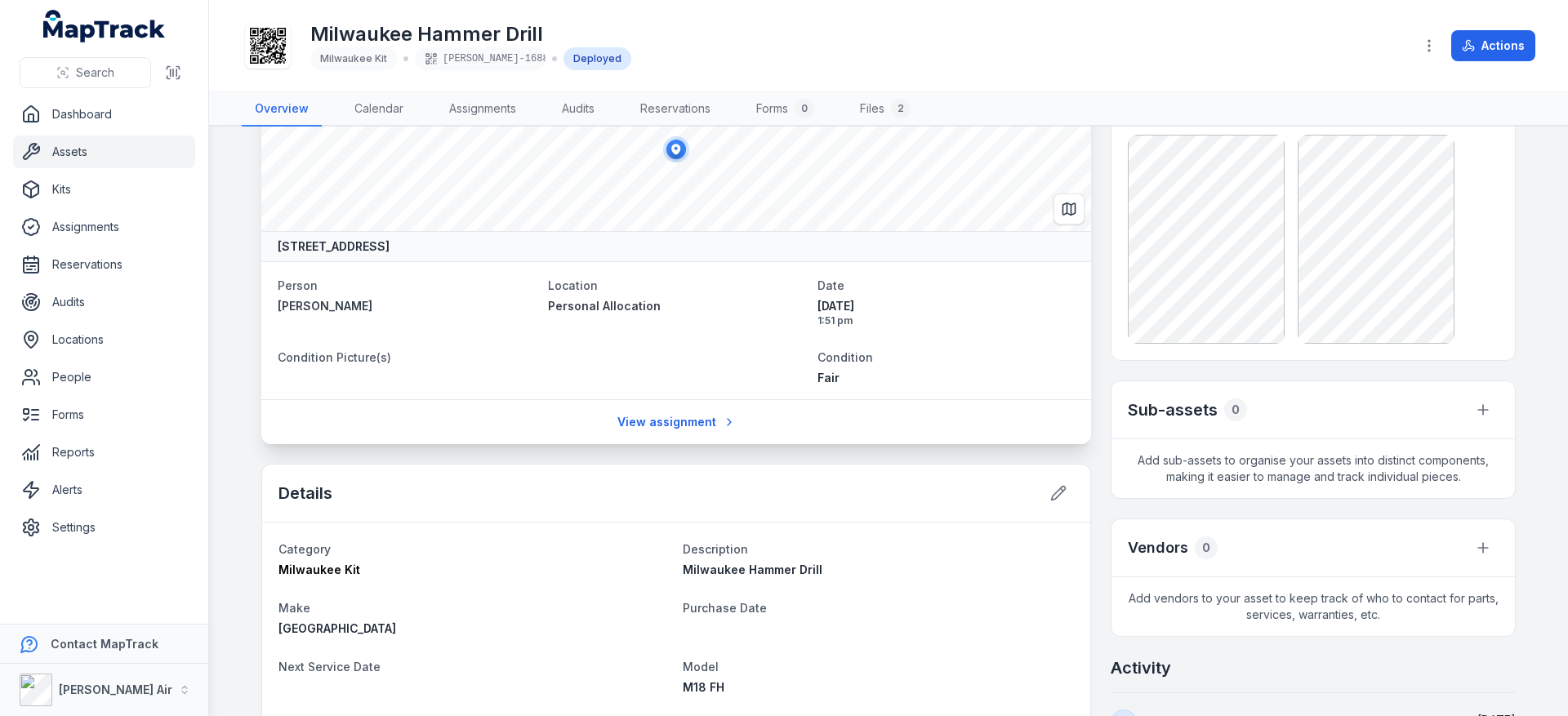
scroll to position [79, 0]
click at [1473, 404] on button "button" at bounding box center [1482, 409] width 31 height 31
click at [1380, 481] on div "Link existing asset" at bounding box center [1400, 481] width 183 height 29
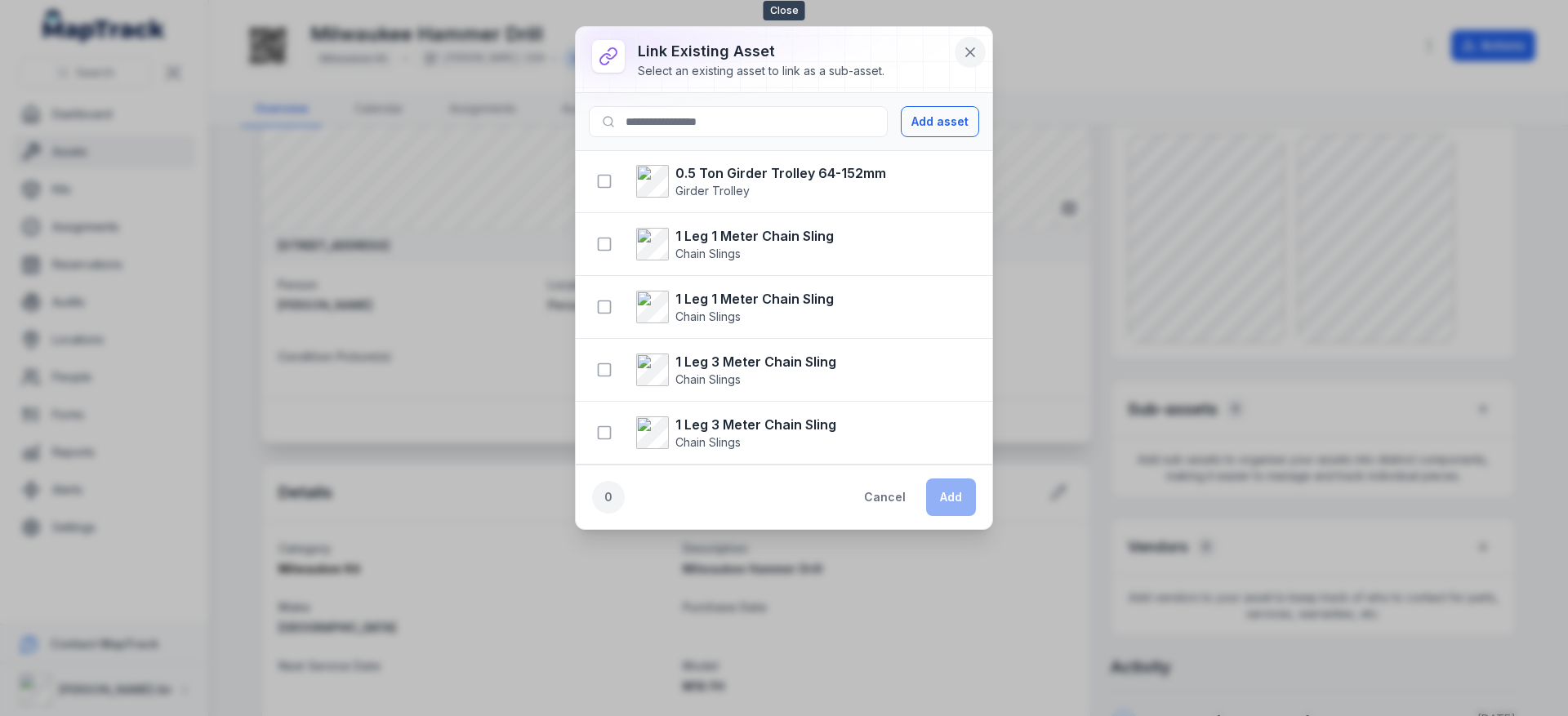
click at [972, 61] on button at bounding box center [970, 52] width 31 height 31
